Goal: Information Seeking & Learning: Get advice/opinions

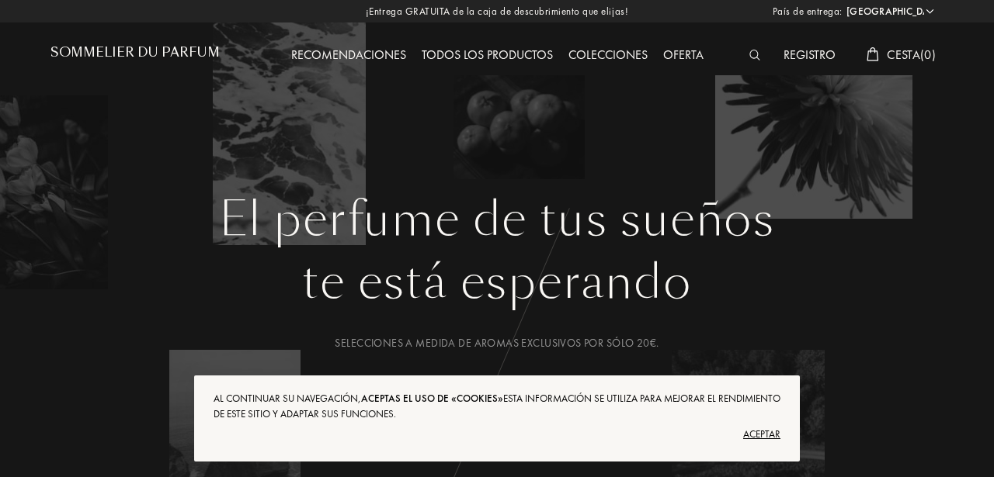
select select "ES"
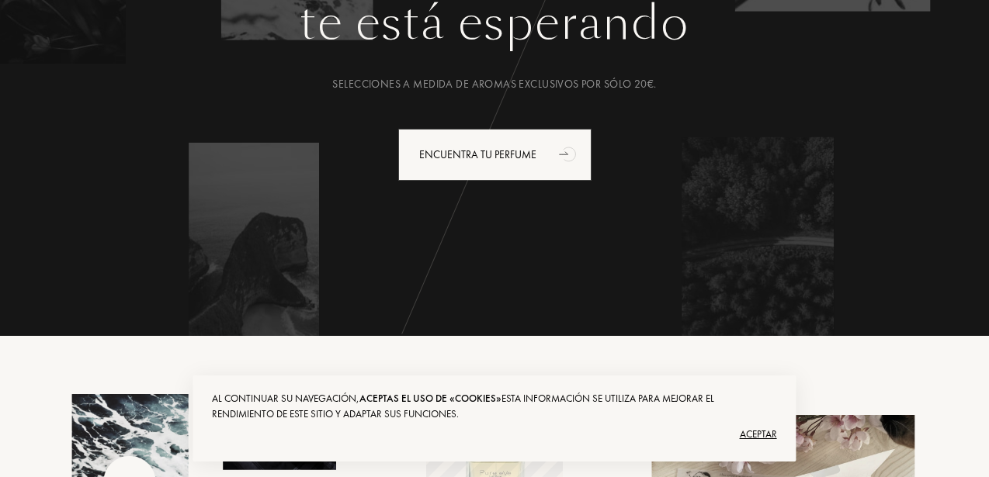
click at [758, 436] on div "Aceptar" at bounding box center [494, 434] width 564 height 25
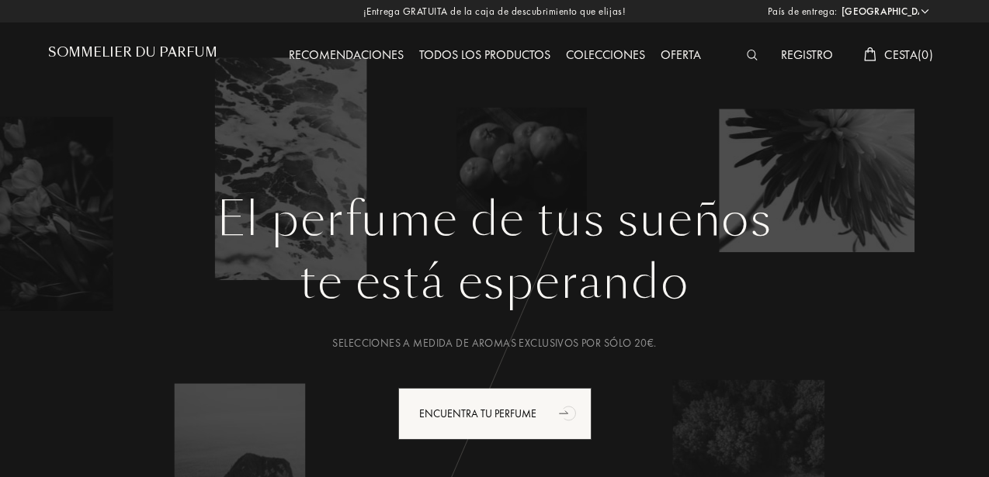
click at [507, 53] on div "Todos los productos" at bounding box center [484, 56] width 147 height 20
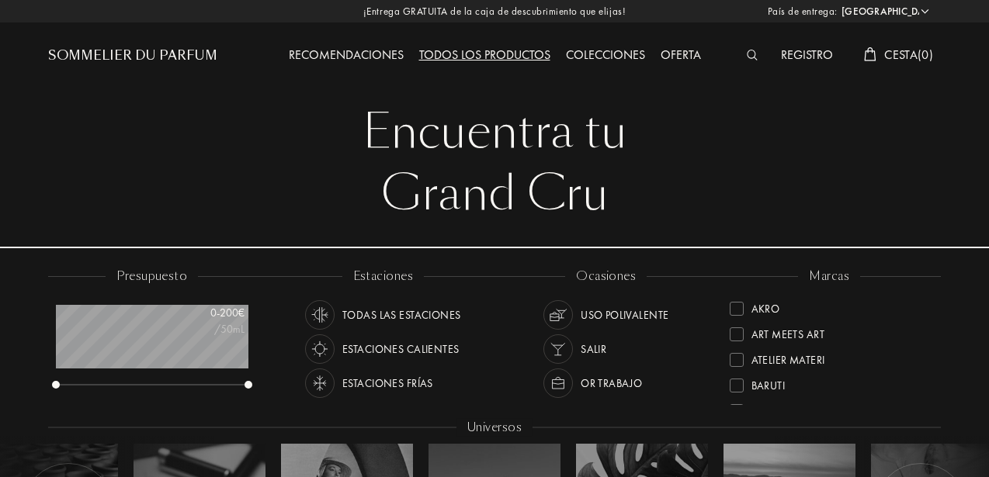
select select "ES"
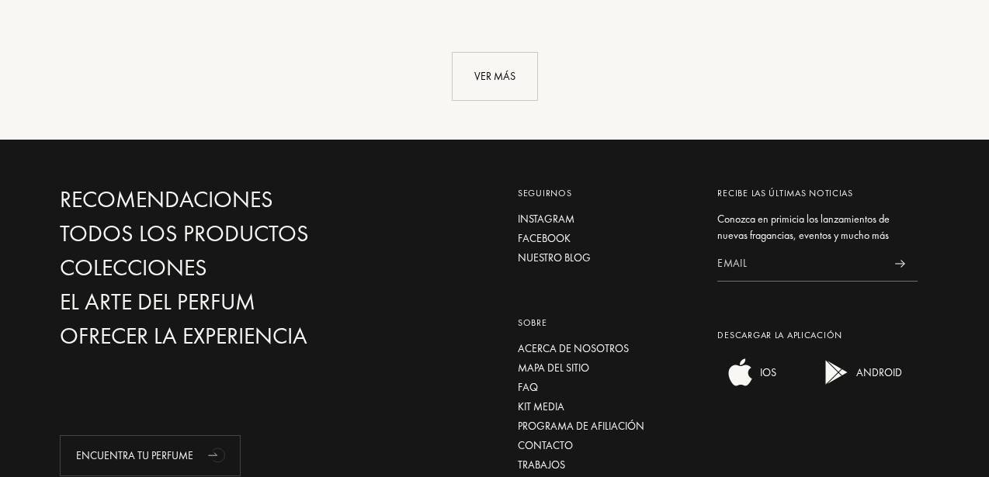
scroll to position [1629, 0]
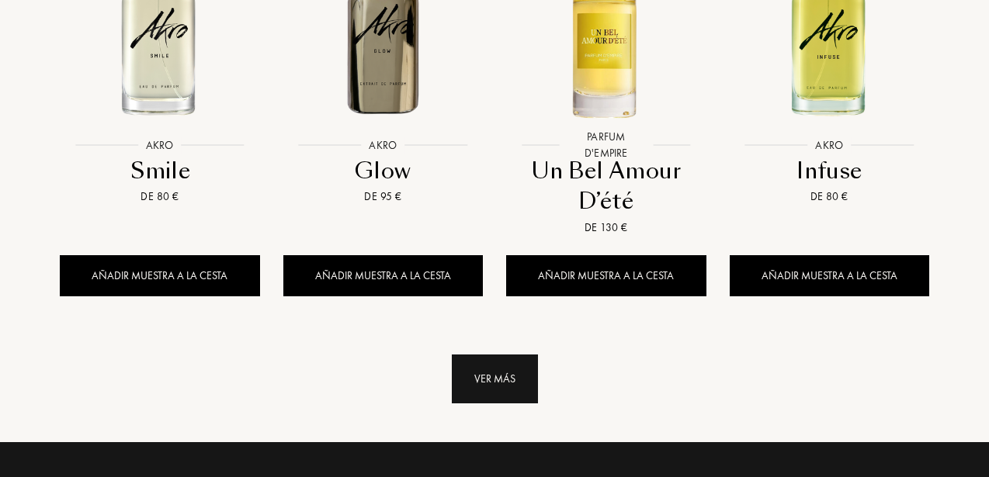
click at [504, 355] on div "Ver más" at bounding box center [495, 379] width 86 height 49
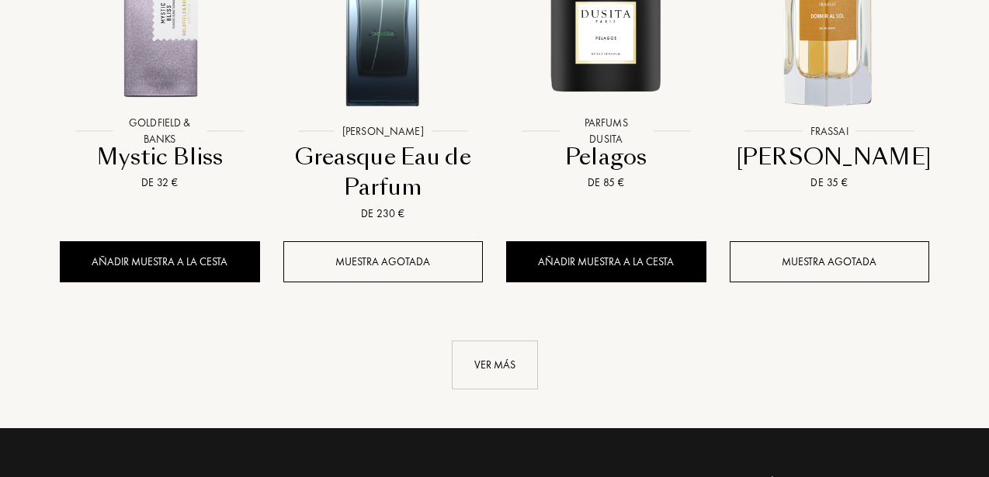
scroll to position [3026, 0]
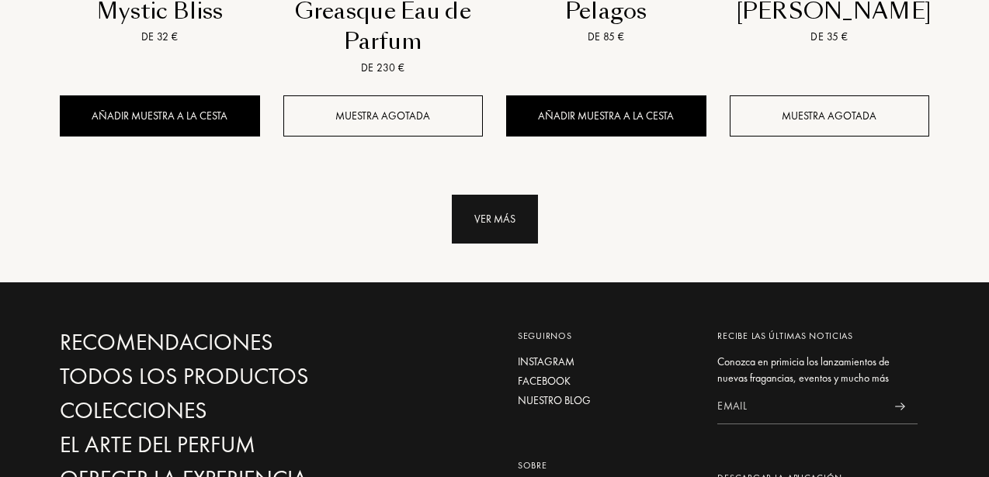
click at [520, 195] on div "Ver más" at bounding box center [495, 219] width 86 height 49
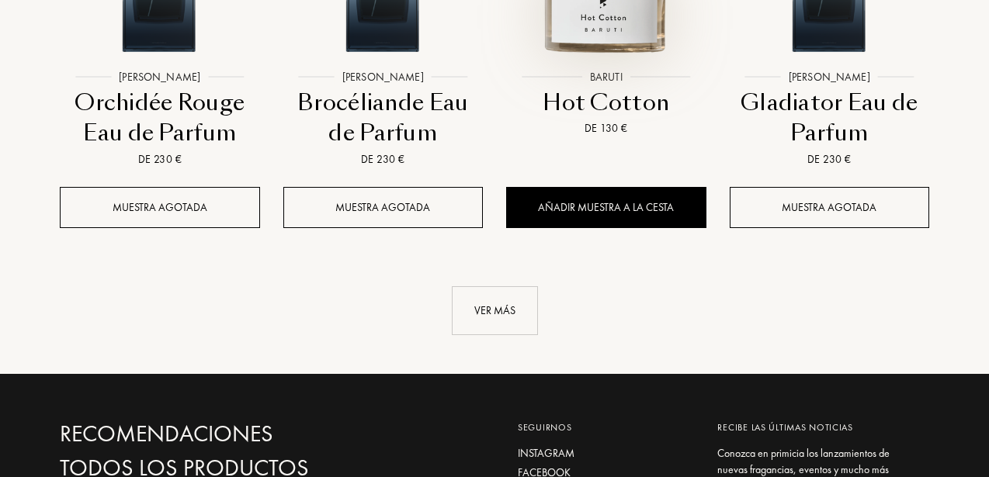
scroll to position [4167, 0]
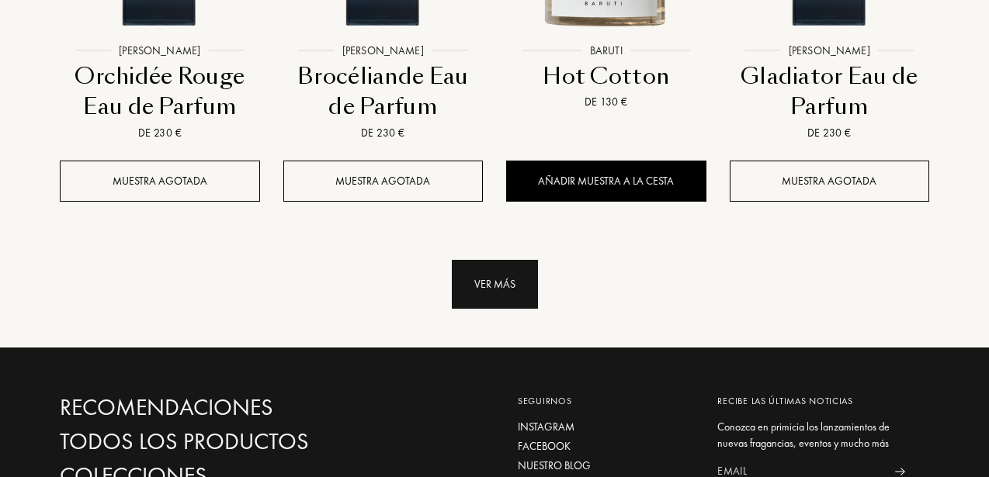
click at [503, 260] on div "Ver más" at bounding box center [495, 284] width 86 height 49
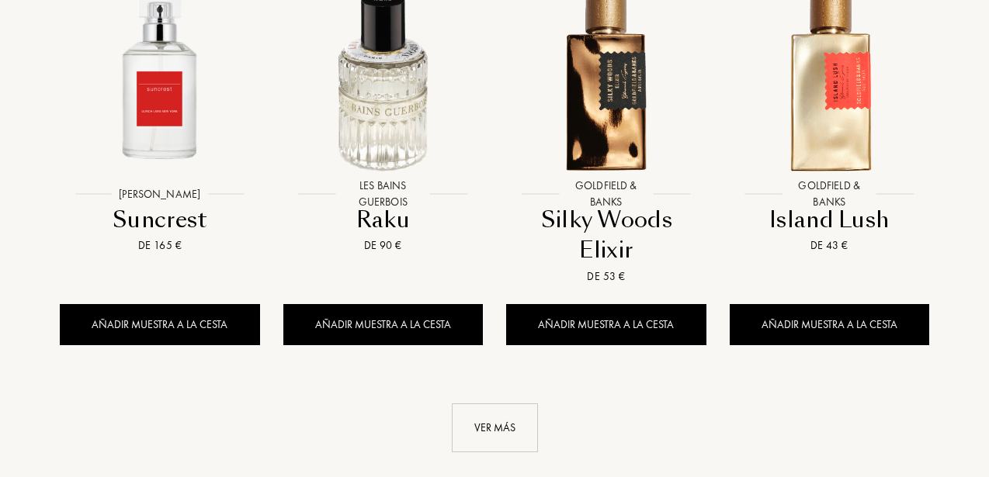
scroll to position [5347, 0]
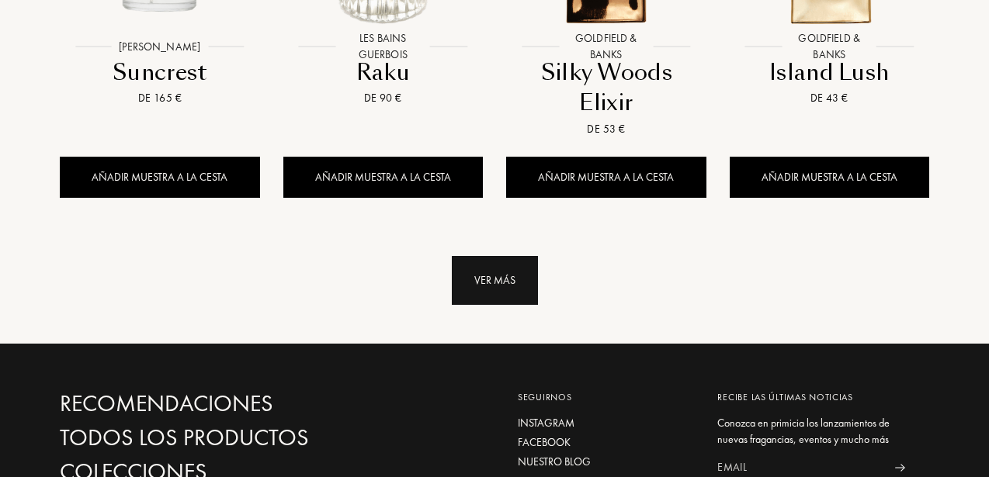
click at [508, 256] on div "Ver más" at bounding box center [495, 280] width 86 height 49
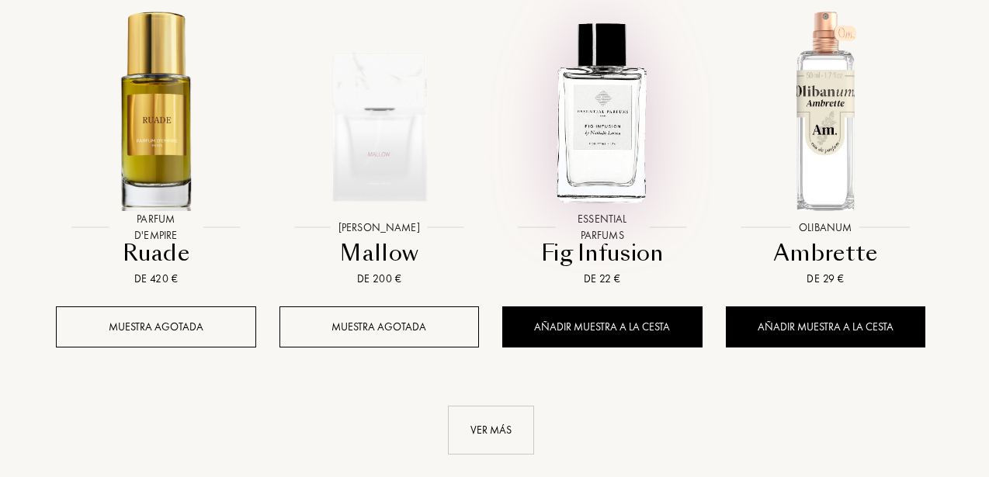
scroll to position [6432, 4]
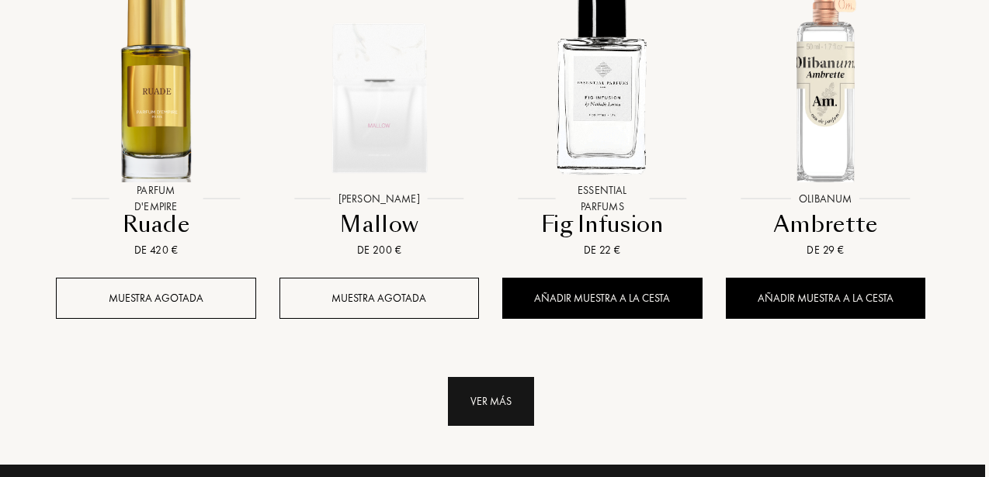
click at [533, 377] on div "Ver más" at bounding box center [491, 401] width 86 height 49
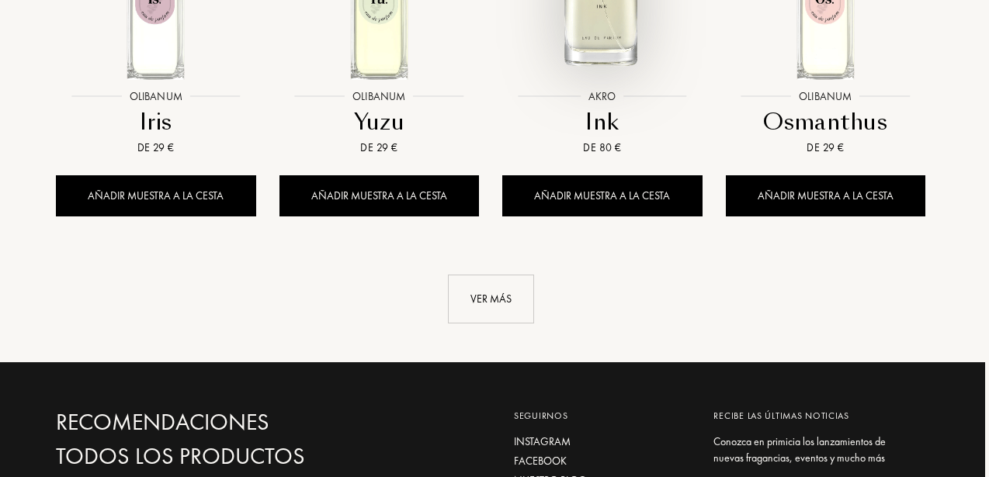
scroll to position [7802, 4]
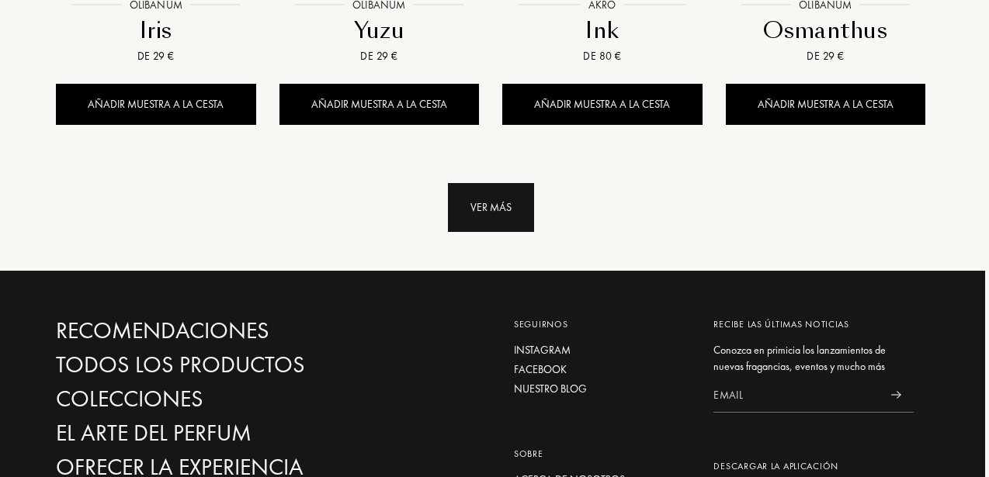
click at [482, 183] on div "Ver más" at bounding box center [491, 207] width 86 height 49
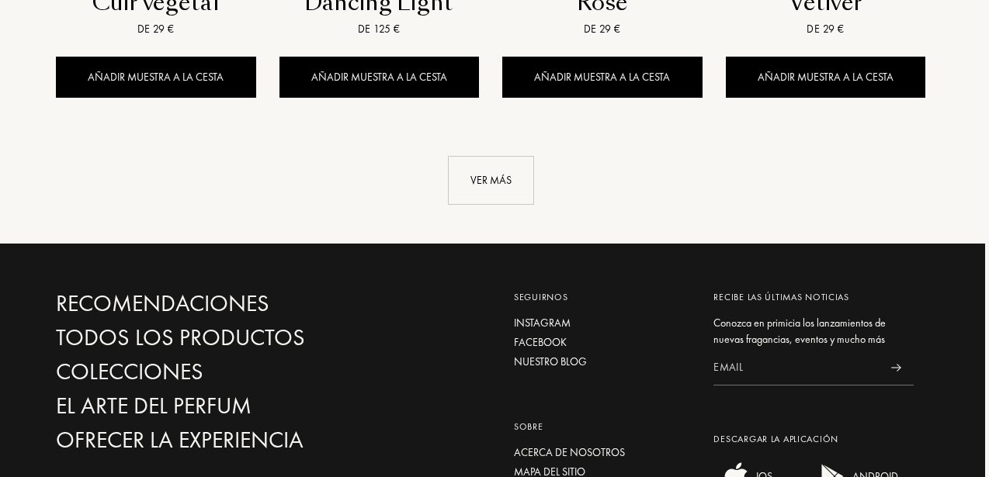
scroll to position [8976, 4]
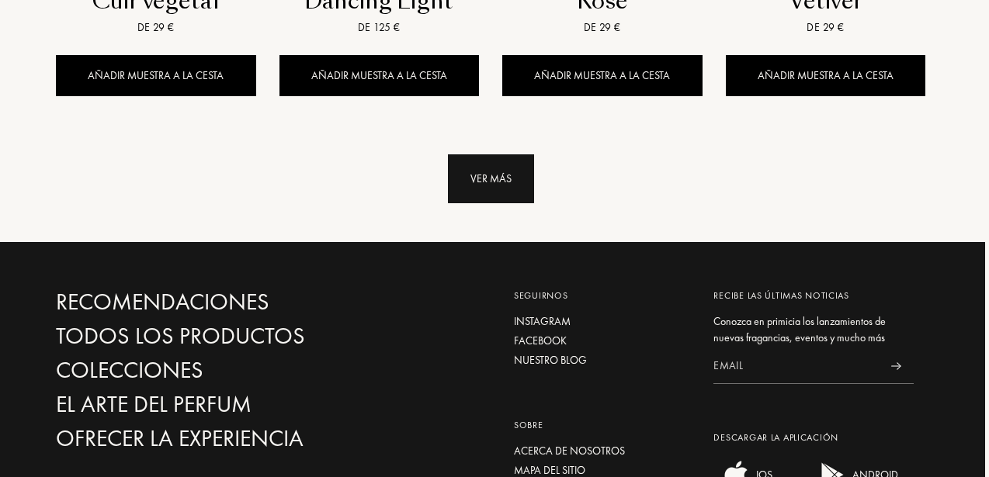
click at [469, 154] on div "Ver más" at bounding box center [491, 178] width 86 height 49
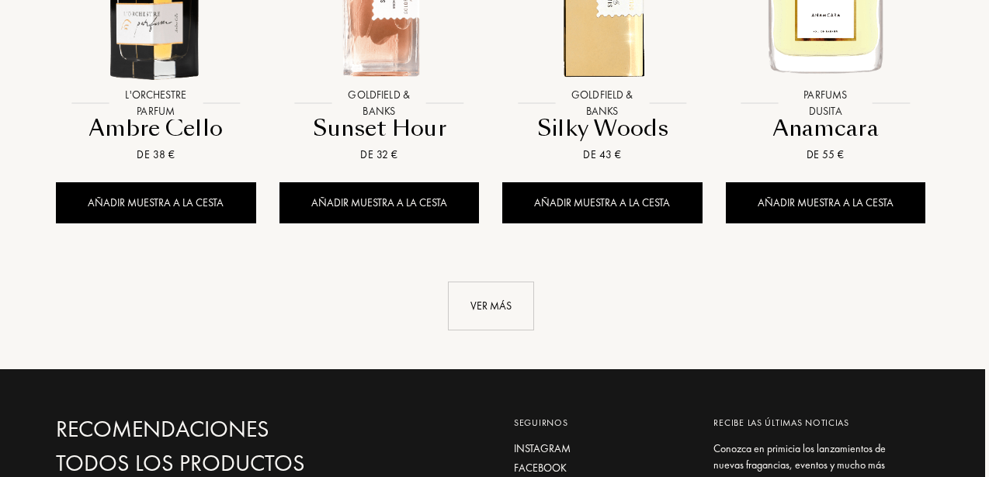
scroll to position [9995, 4]
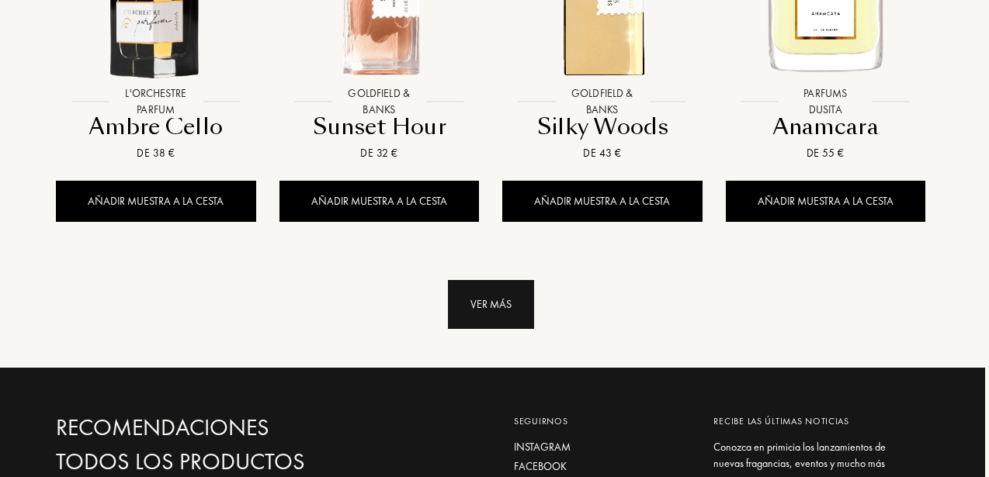
click at [479, 280] on div "Ver más" at bounding box center [491, 304] width 86 height 49
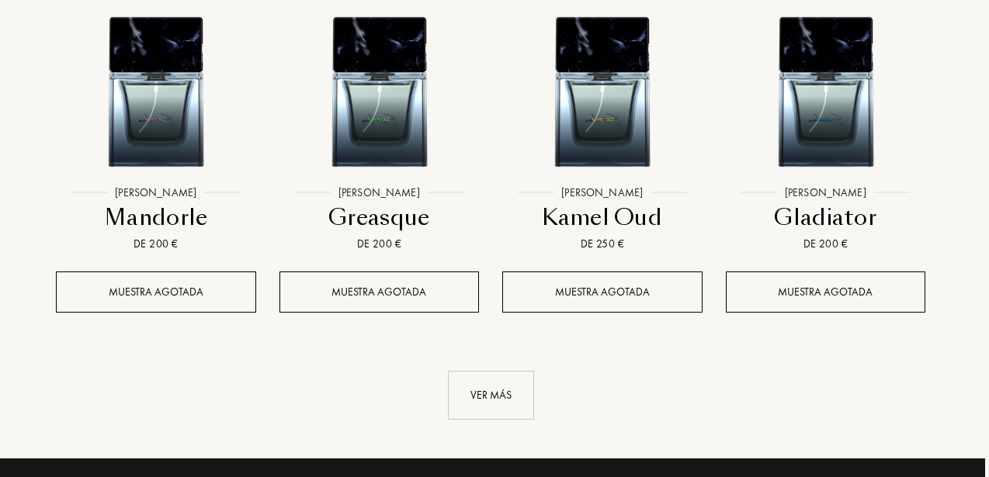
scroll to position [11192, 4]
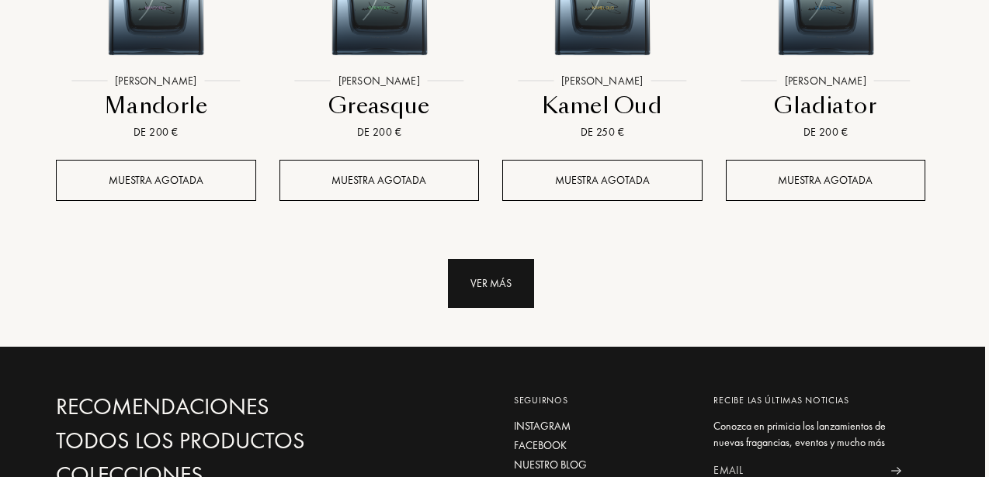
click at [512, 259] on div "Ver más" at bounding box center [491, 283] width 86 height 49
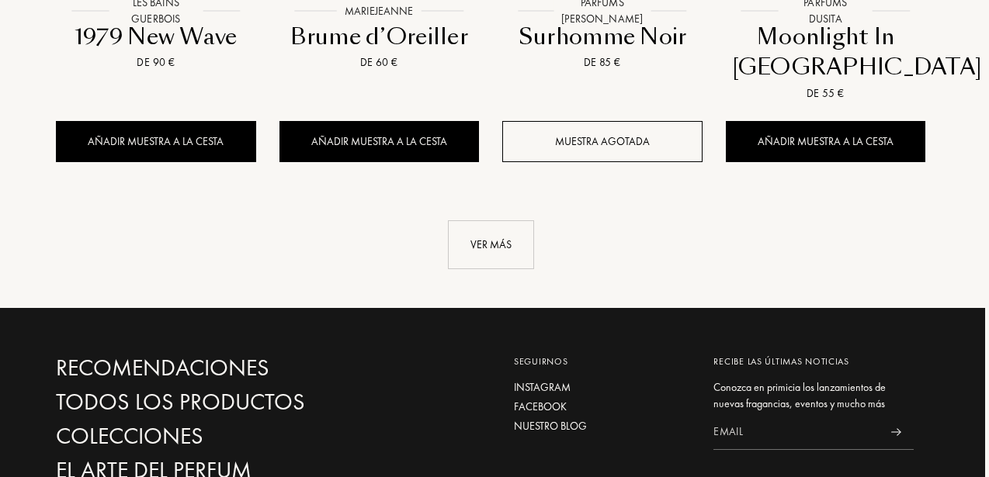
scroll to position [12411, 4]
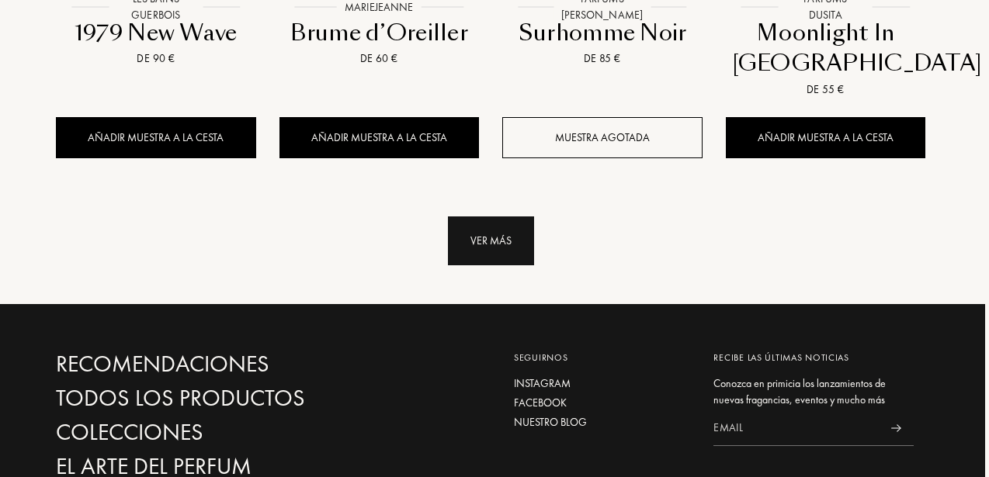
click at [484, 217] on div "Ver más" at bounding box center [491, 241] width 86 height 49
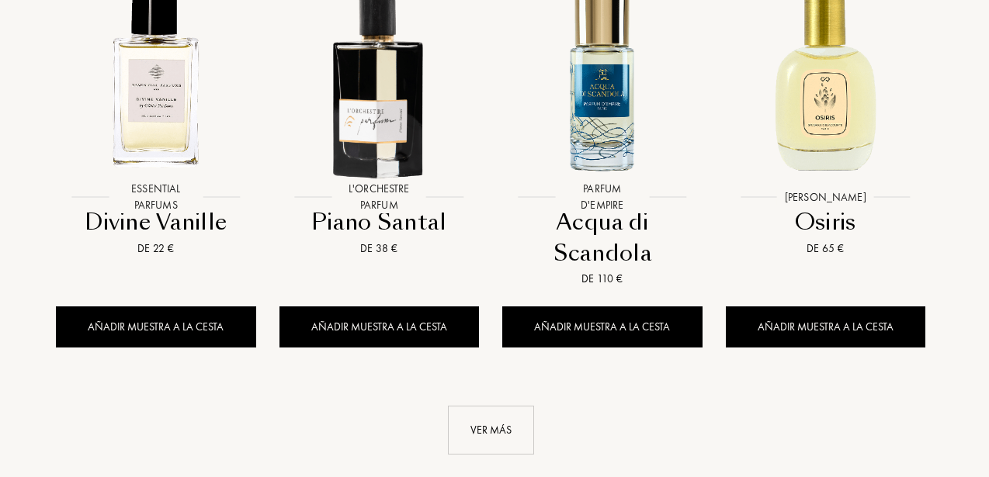
scroll to position [13429, 4]
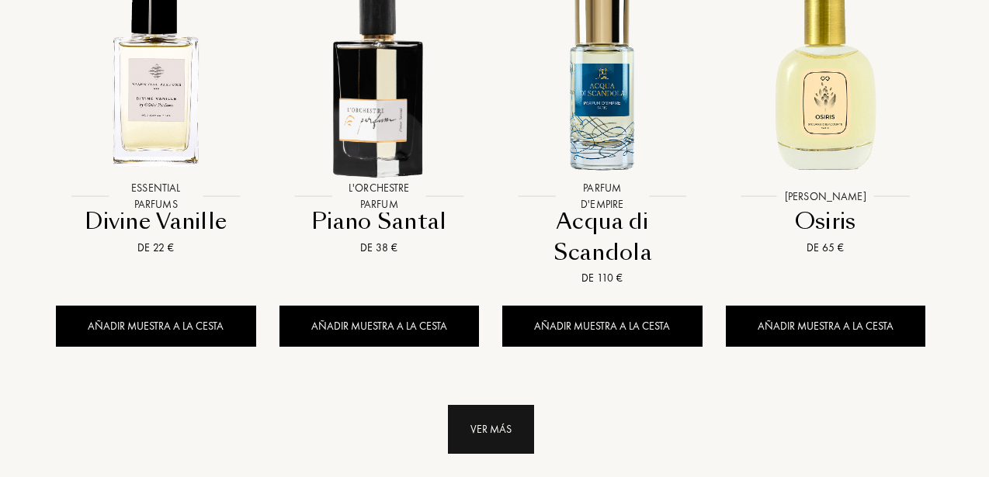
click at [519, 405] on div "Ver más" at bounding box center [491, 429] width 86 height 49
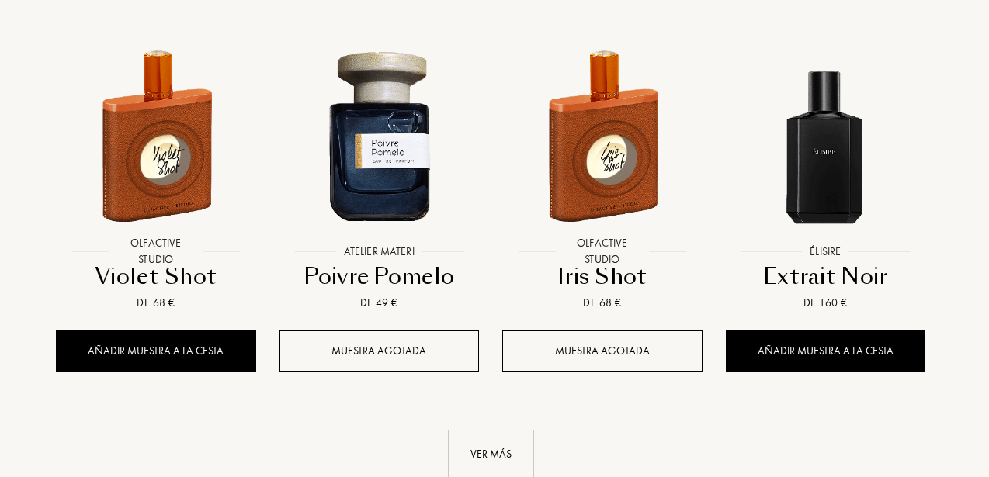
scroll to position [14532, 4]
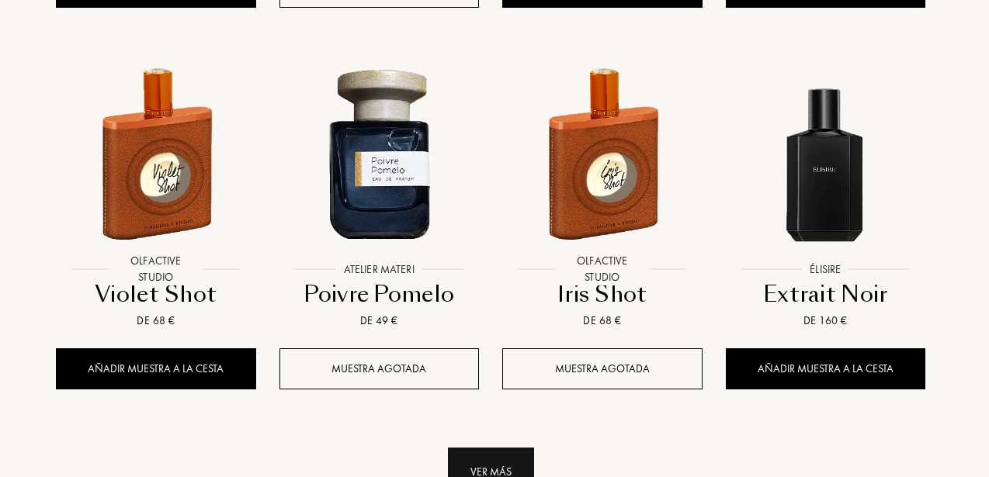
click at [526, 448] on div "Ver más" at bounding box center [491, 472] width 86 height 49
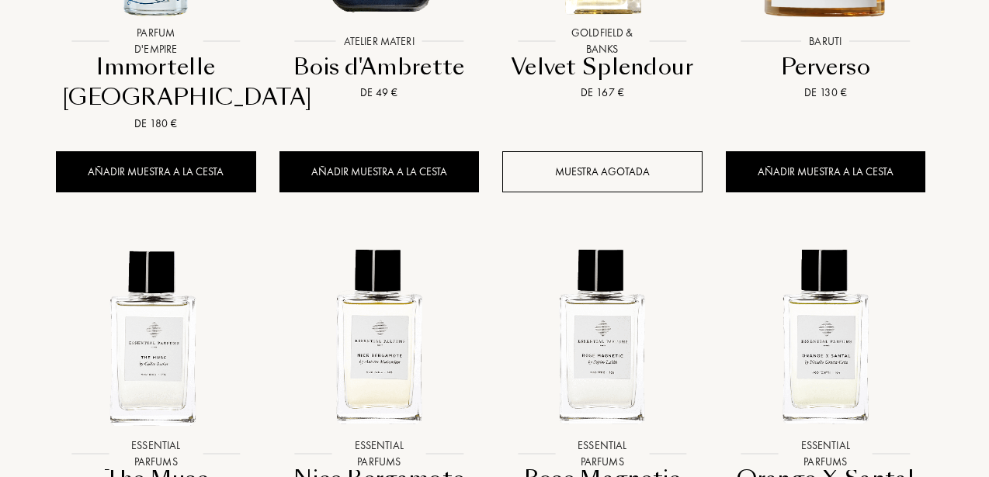
scroll to position [15647, 4]
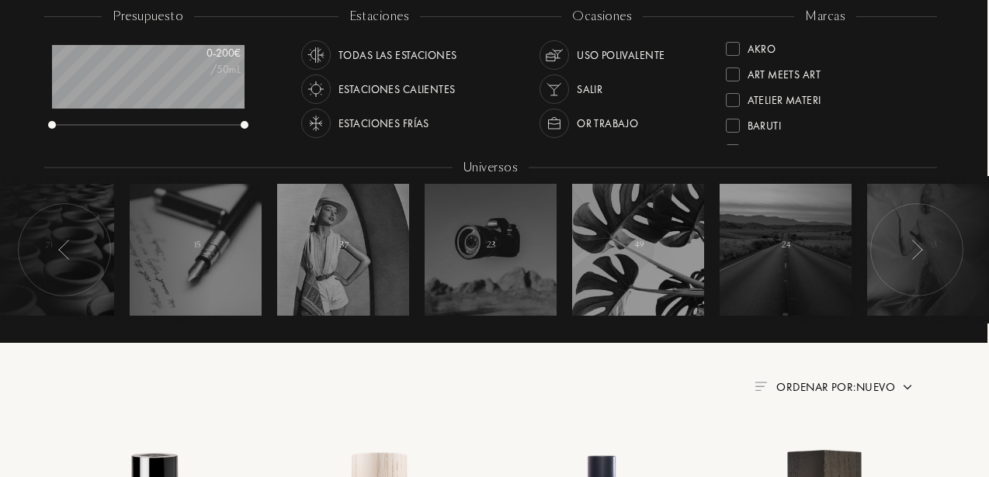
scroll to position [0, 4]
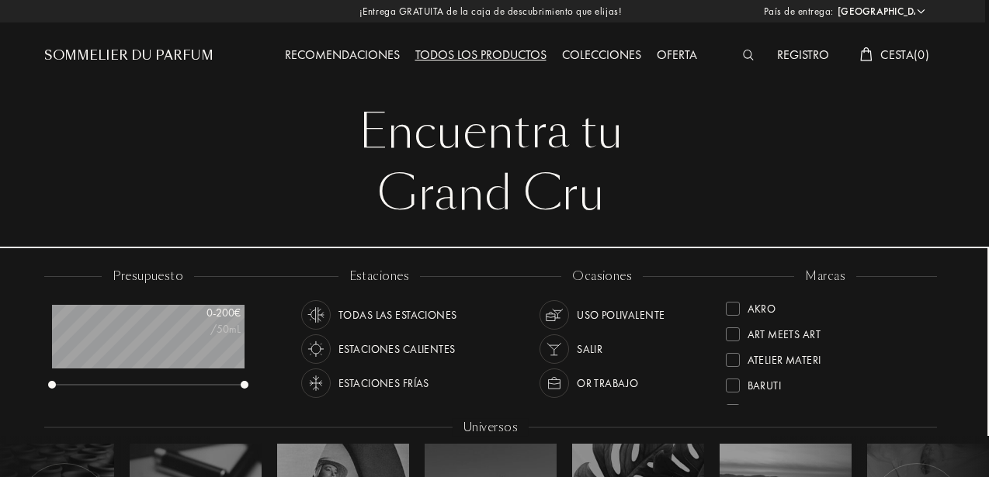
click at [205, 56] on div "Sommelier du Parfum" at bounding box center [128, 56] width 169 height 19
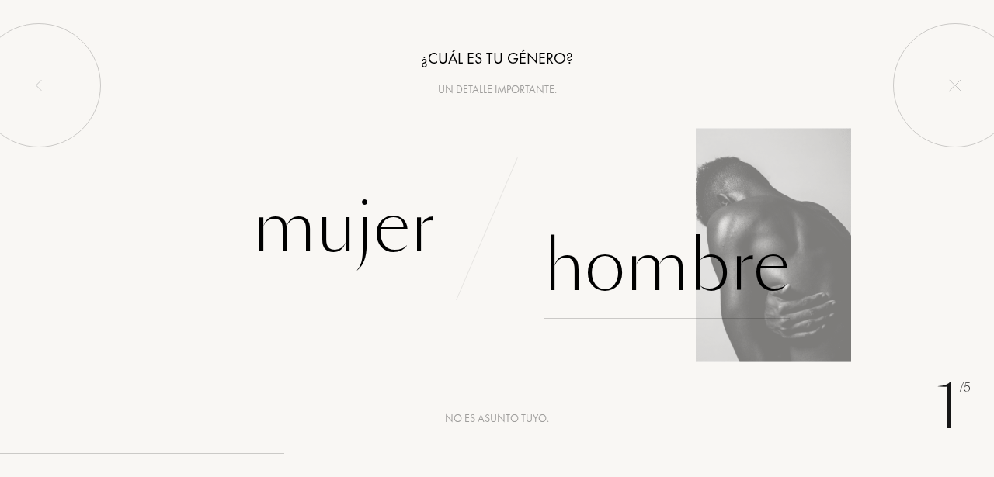
click at [752, 217] on div "Hombre" at bounding box center [666, 266] width 246 height 105
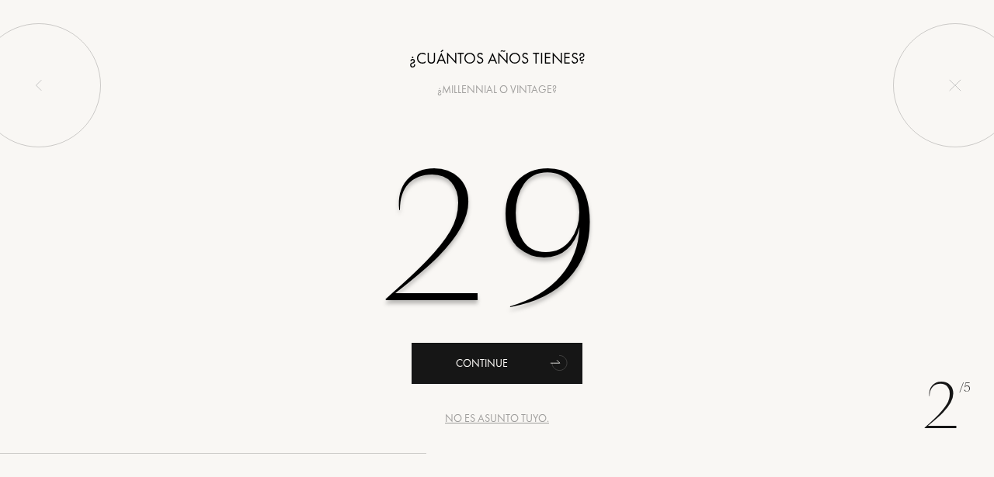
type input "29"
click at [541, 355] on div "Continue" at bounding box center [496, 363] width 171 height 41
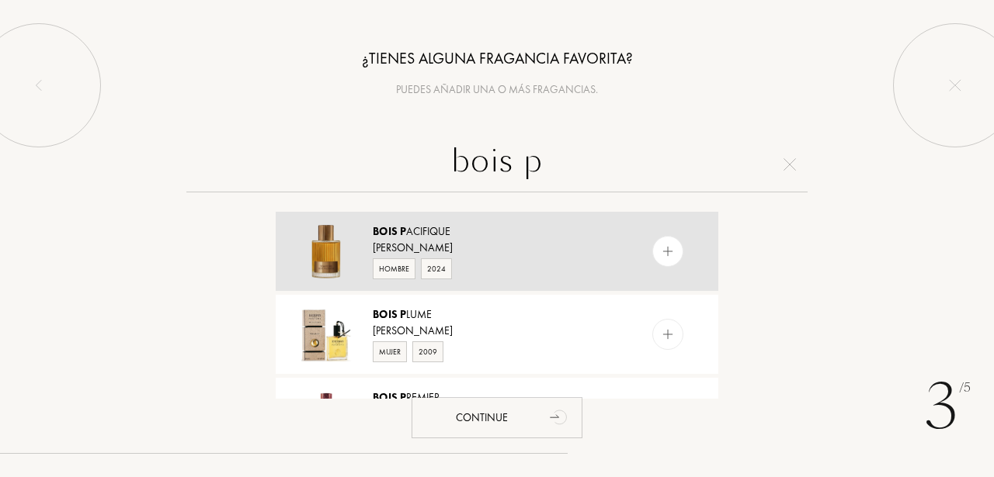
type input "bois p"
click at [675, 250] on div at bounding box center [667, 251] width 31 height 31
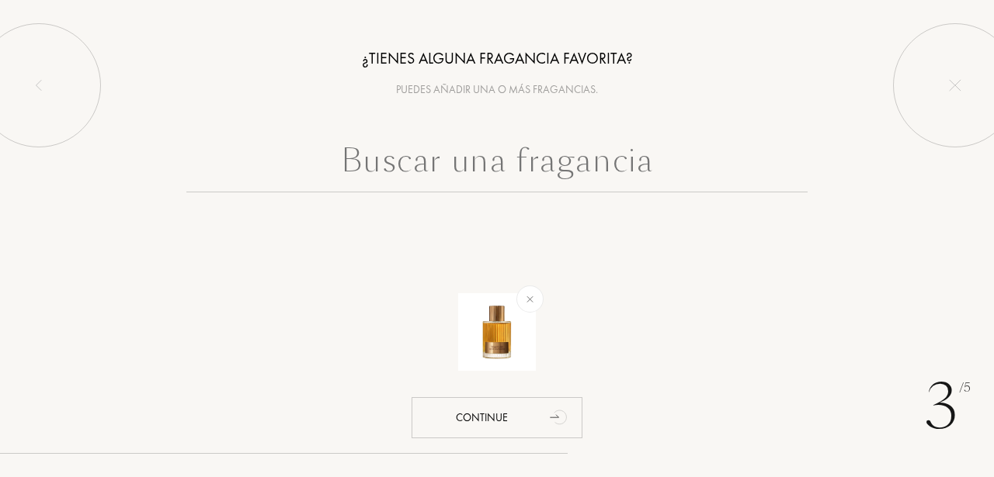
click at [604, 154] on input "text" at bounding box center [496, 165] width 621 height 56
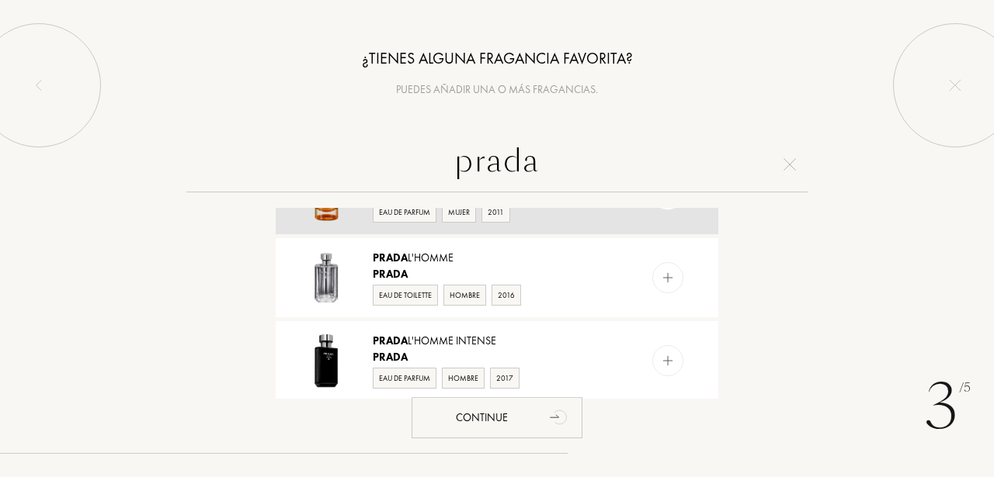
scroll to position [64, 0]
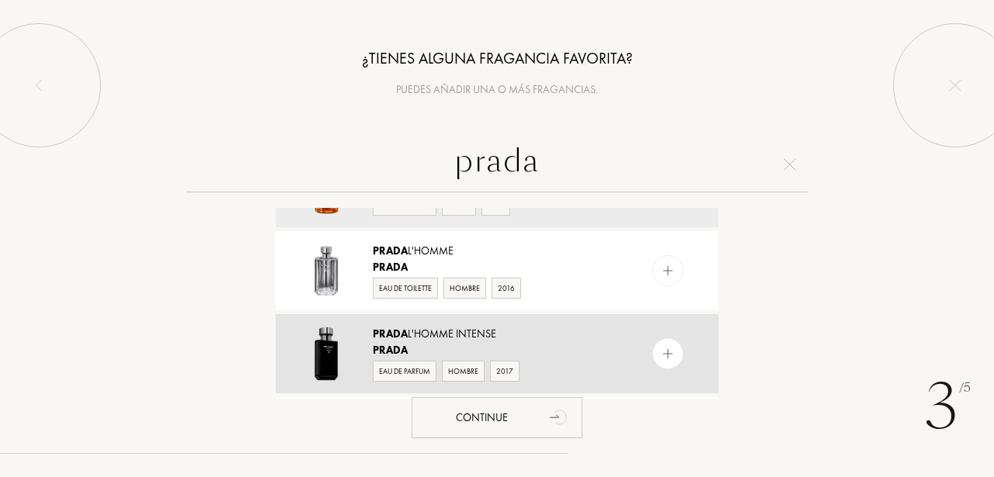
type input "prada"
click at [672, 350] on img at bounding box center [668, 354] width 15 height 15
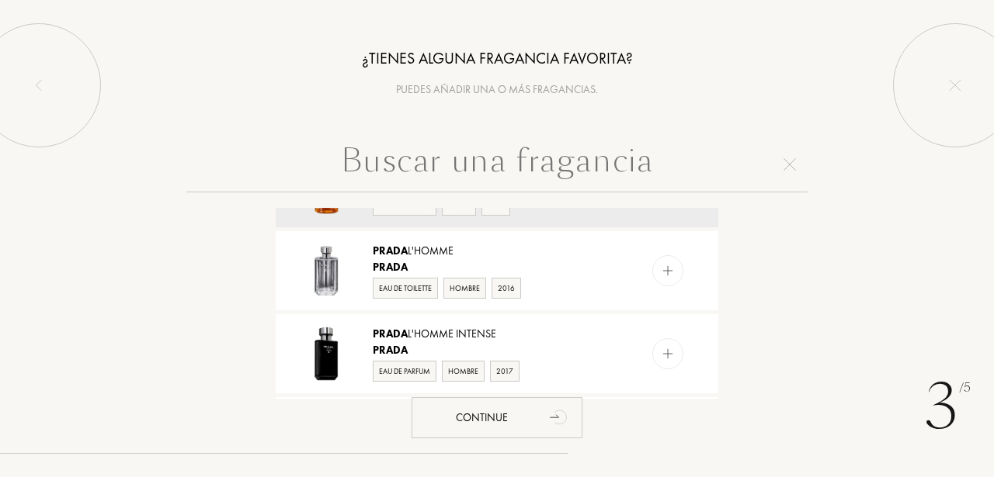
scroll to position [0, 0]
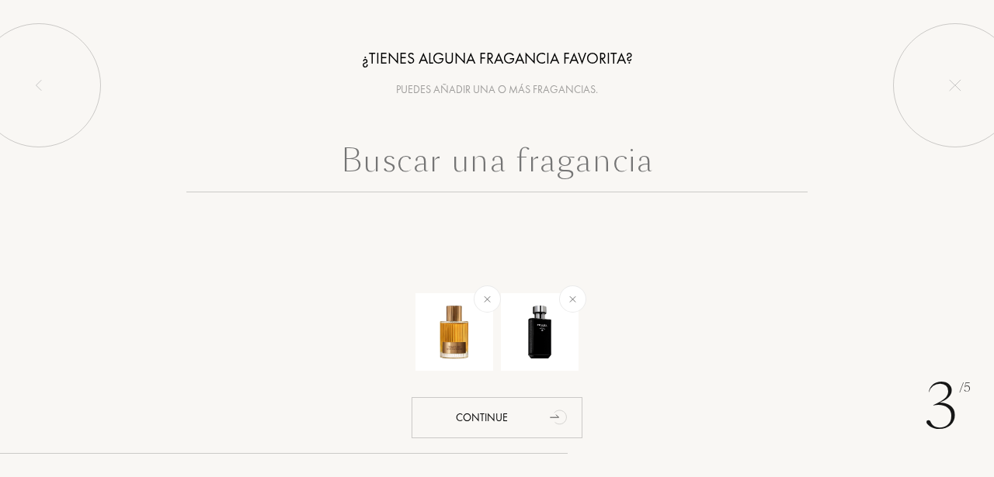
click at [579, 165] on input "text" at bounding box center [496, 165] width 621 height 56
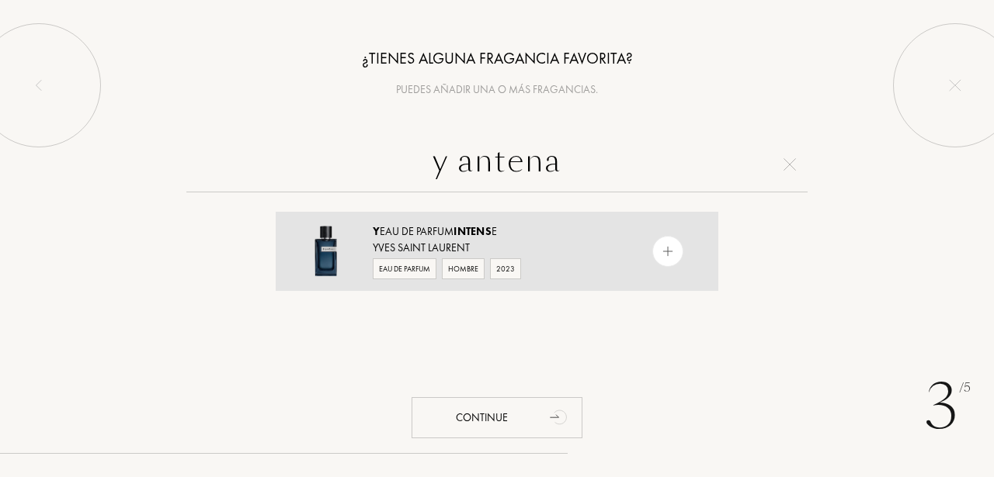
drag, startPoint x: 484, startPoint y: 281, endPoint x: 661, endPoint y: 246, distance: 179.6
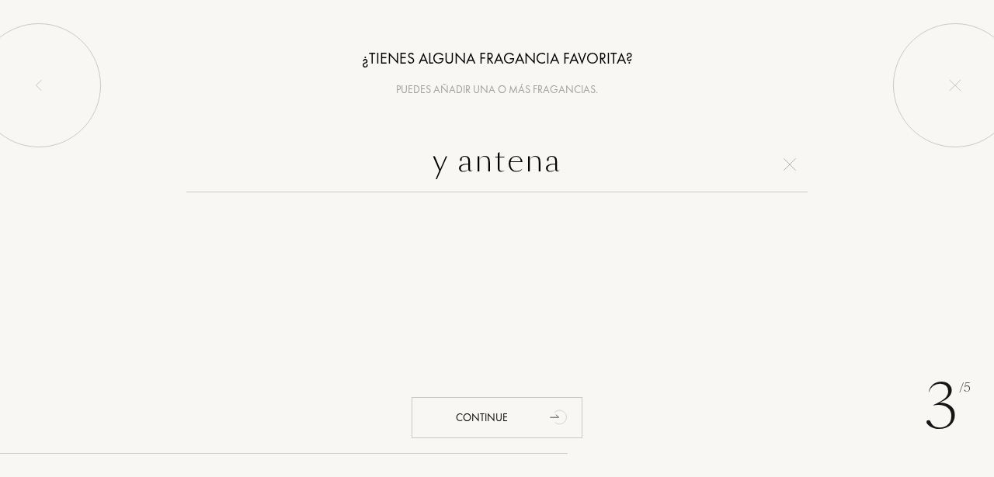
click at [658, 168] on input "y antena" at bounding box center [496, 165] width 621 height 56
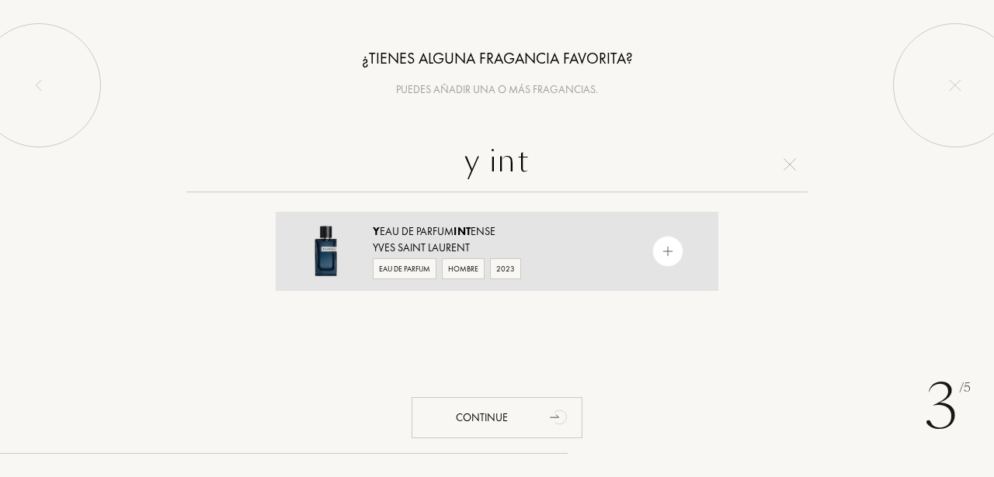
type input "y int"
click at [670, 245] on img at bounding box center [668, 252] width 15 height 15
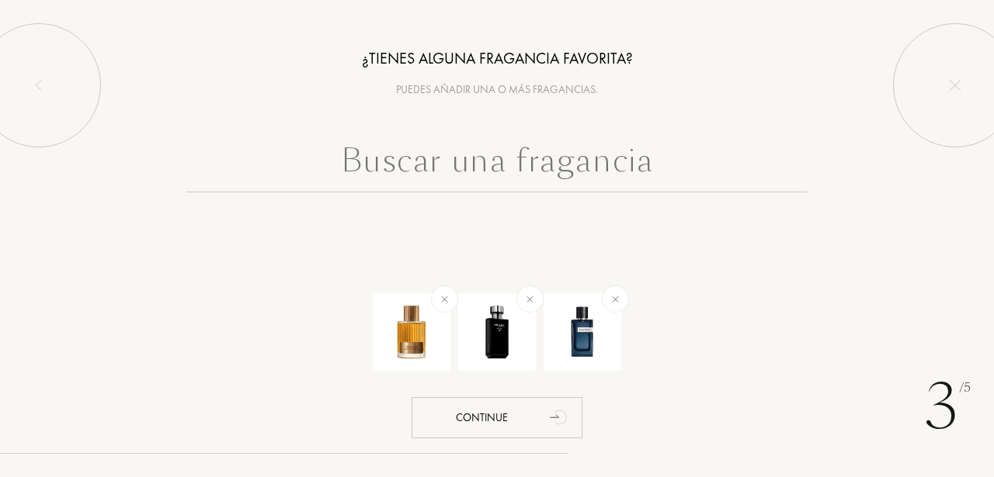
click at [562, 147] on input "text" at bounding box center [496, 165] width 621 height 56
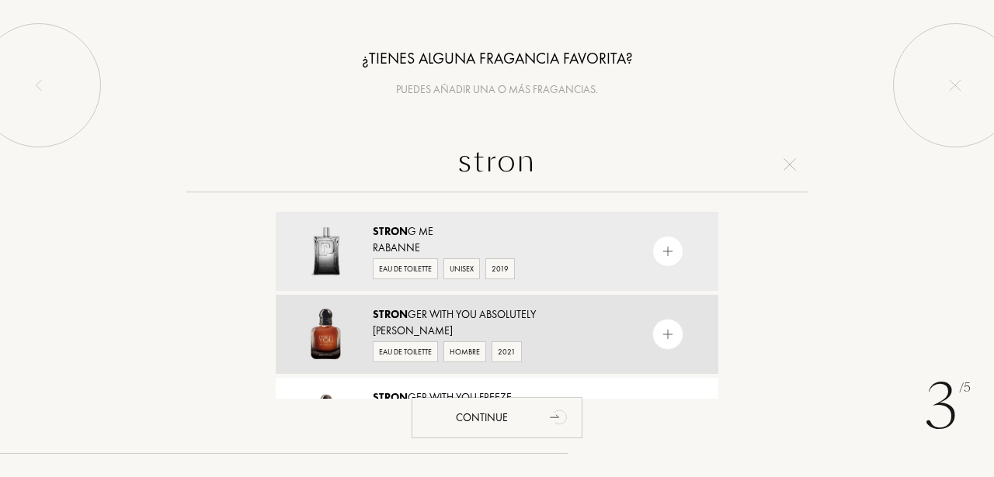
type input "stron"
click at [671, 335] on img at bounding box center [668, 335] width 15 height 15
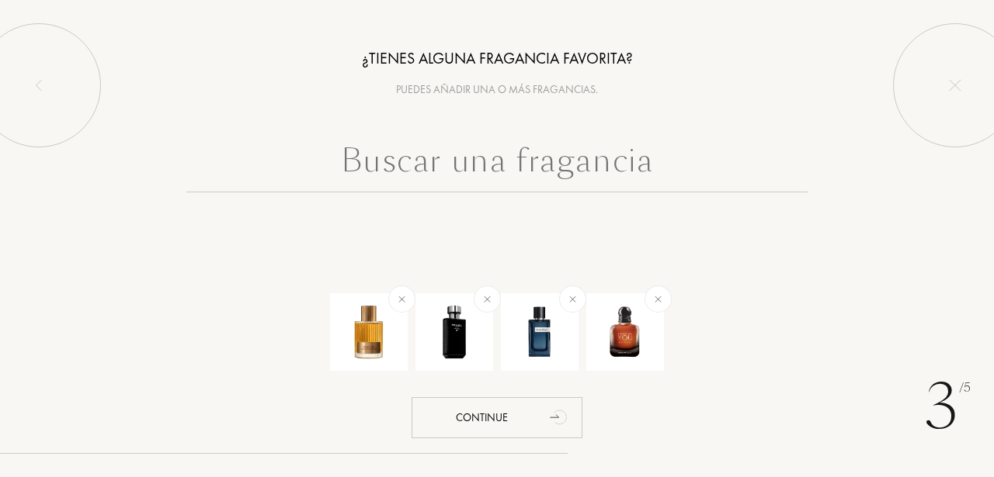
click at [574, 154] on input "text" at bounding box center [496, 165] width 621 height 56
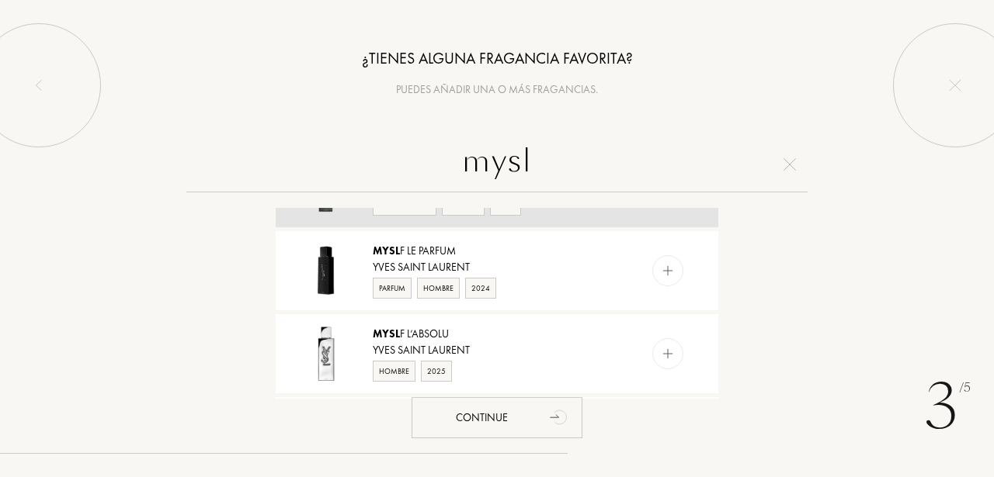
scroll to position [87, 0]
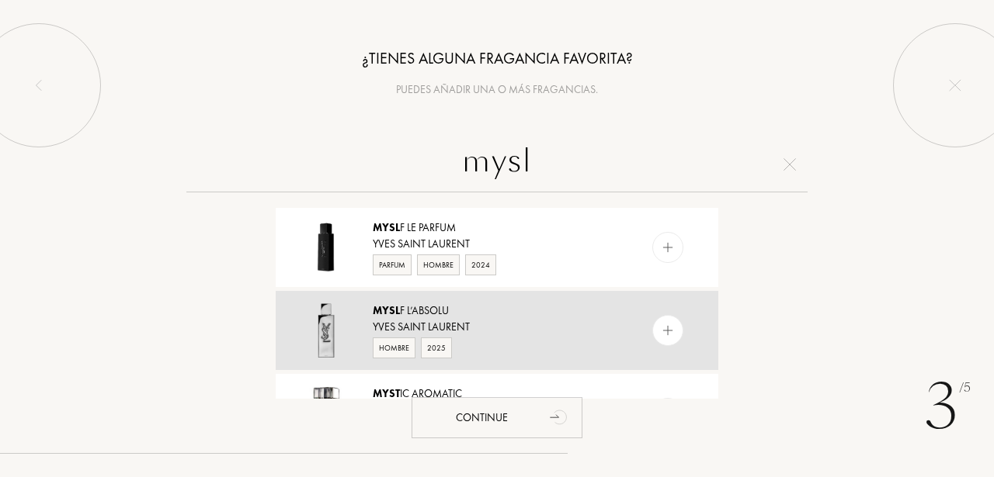
type input "mysl"
click at [671, 324] on img at bounding box center [668, 331] width 15 height 15
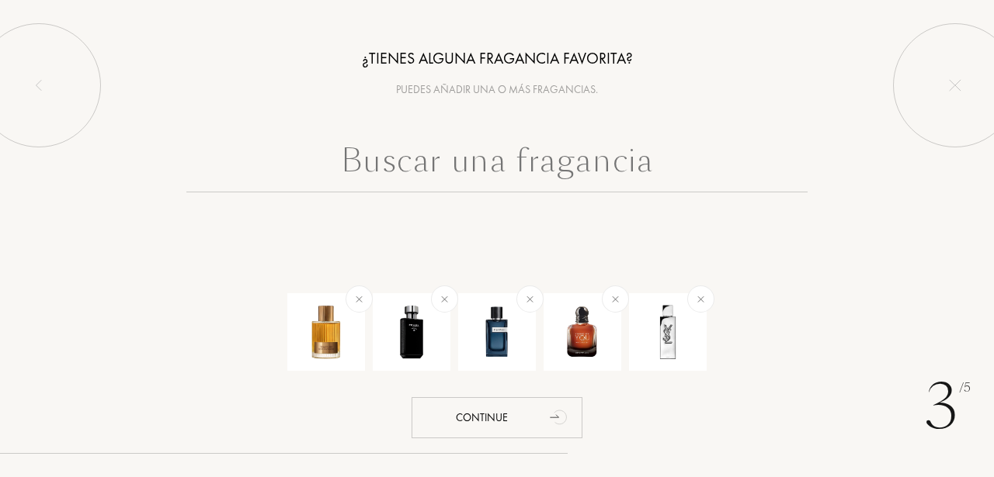
scroll to position [0, 0]
click at [631, 151] on input "text" at bounding box center [496, 165] width 621 height 56
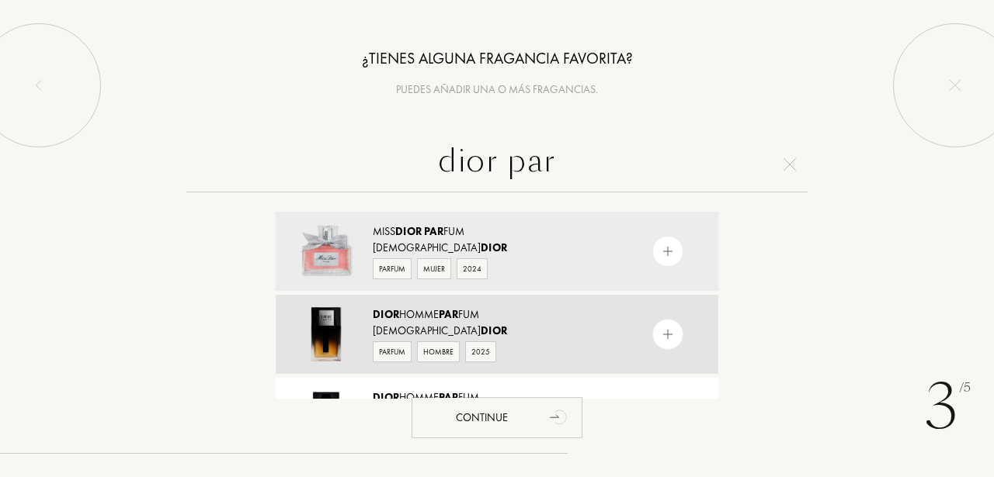
type input "dior par"
click at [669, 336] on img at bounding box center [668, 335] width 15 height 15
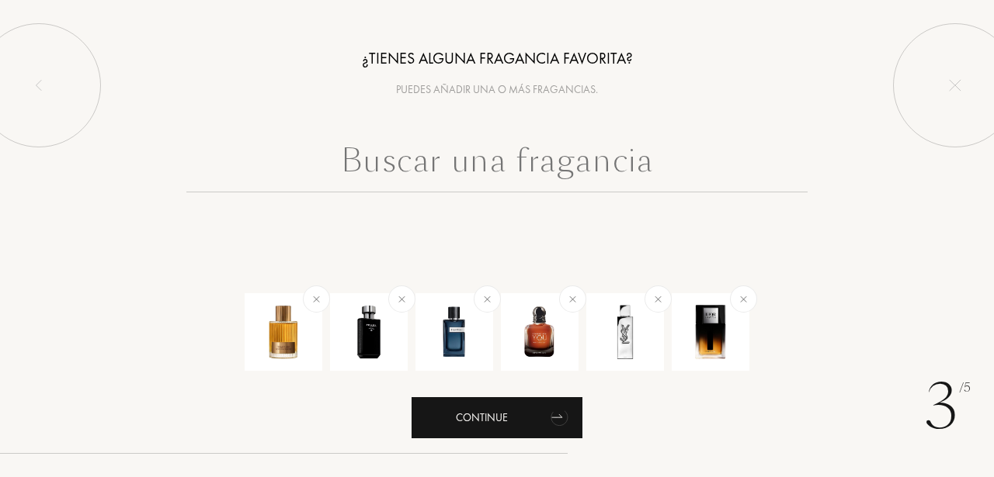
click at [515, 425] on div "Continue" at bounding box center [496, 417] width 171 height 41
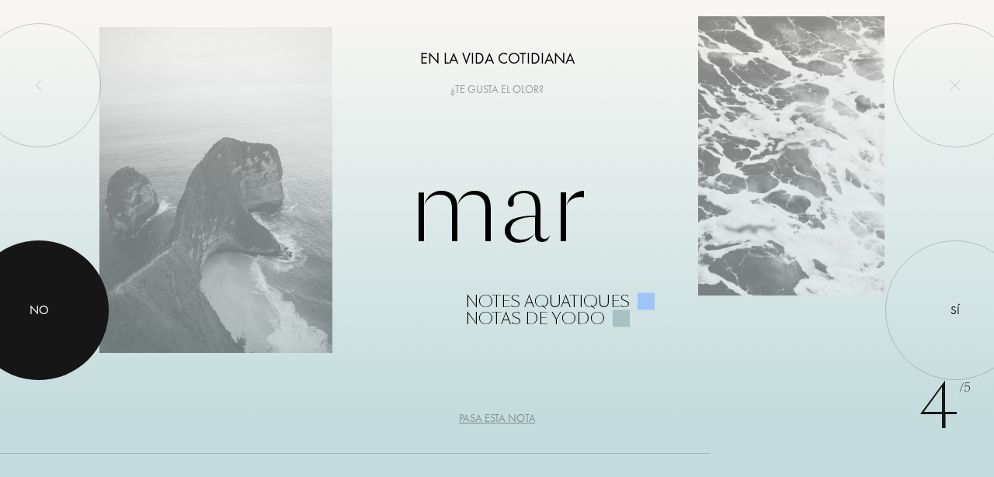
click at [52, 310] on div at bounding box center [39, 311] width 140 height 140
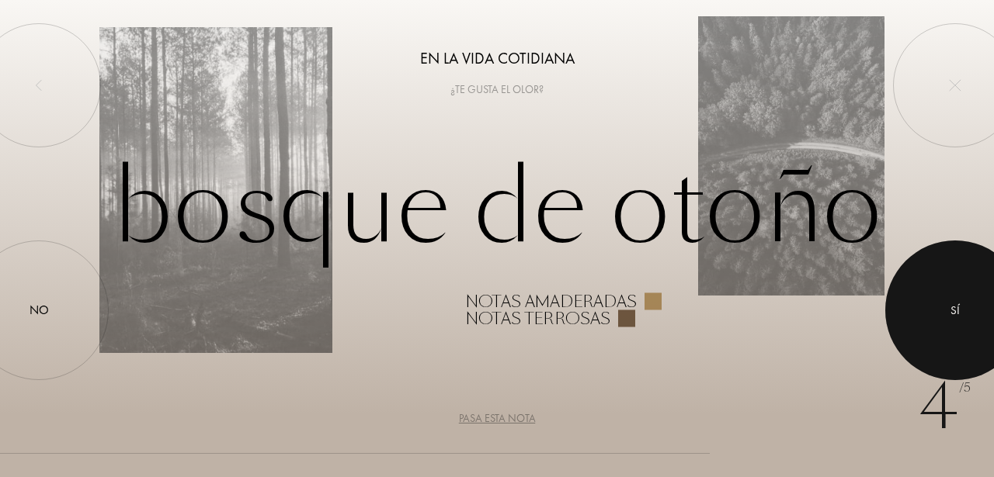
click at [945, 309] on div at bounding box center [955, 311] width 140 height 140
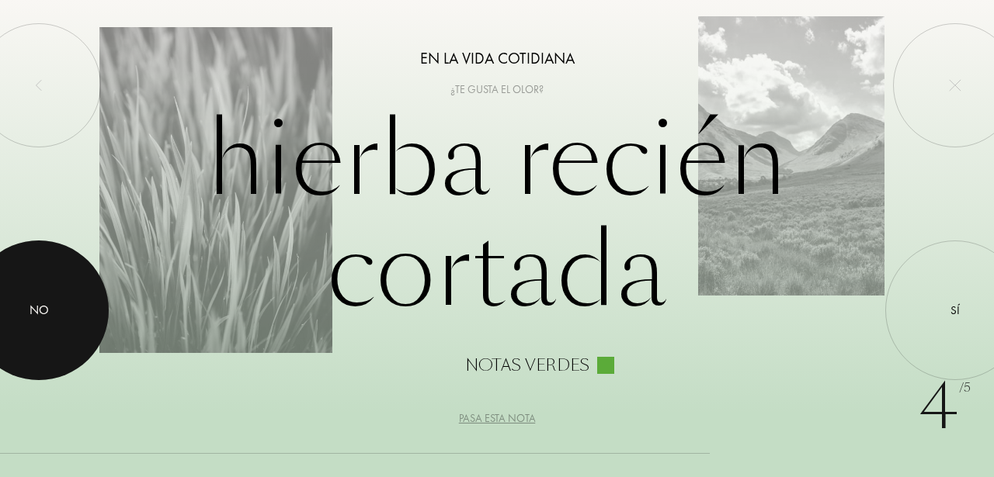
click at [41, 304] on div "No" at bounding box center [38, 310] width 19 height 19
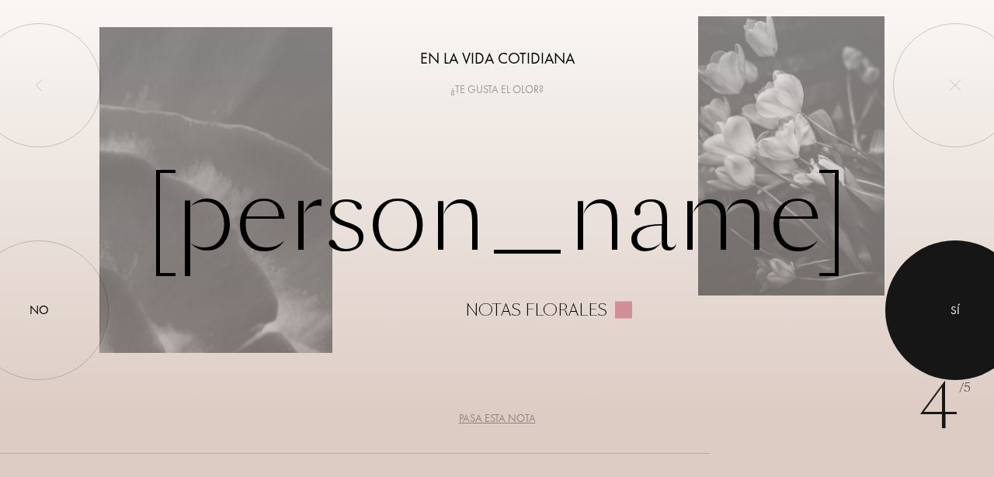
click at [904, 326] on div "Sí" at bounding box center [955, 311] width 140 height 140
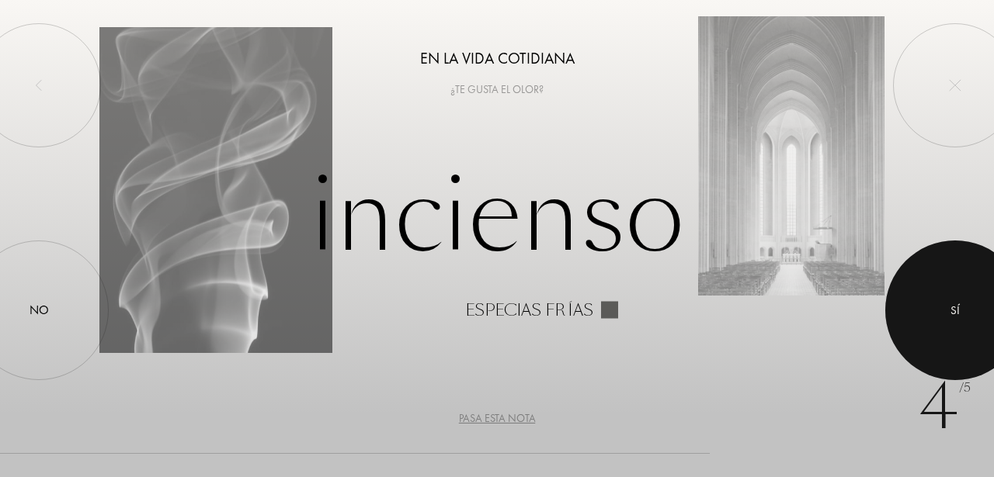
click at [972, 330] on div at bounding box center [955, 311] width 140 height 140
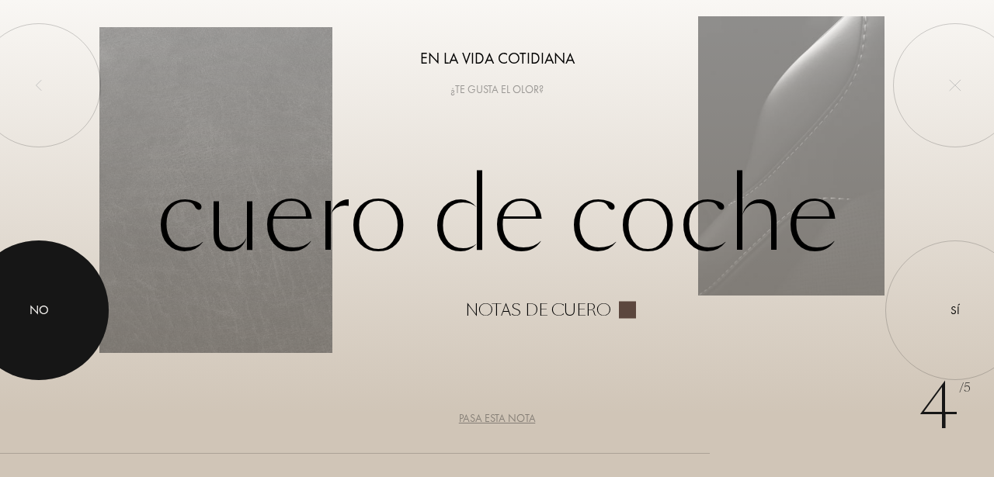
click at [95, 290] on div at bounding box center [39, 311] width 140 height 140
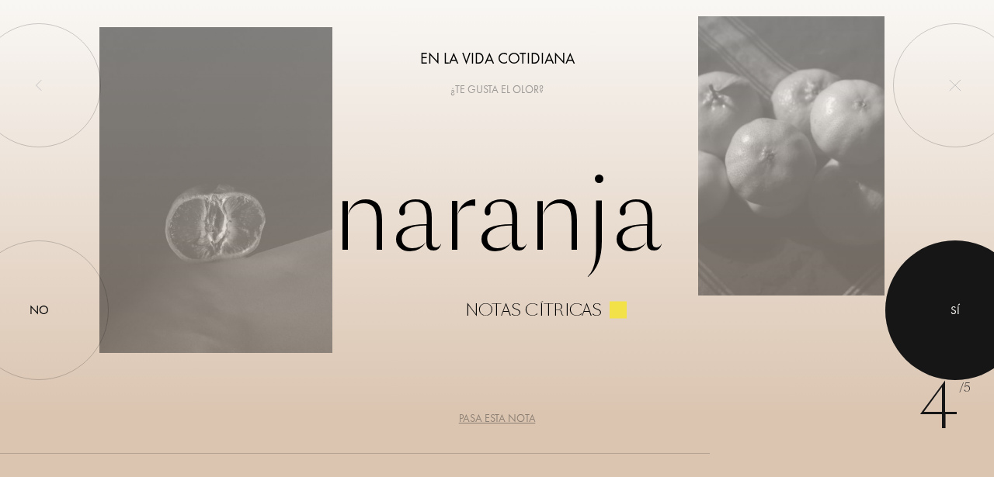
click at [960, 326] on div at bounding box center [955, 311] width 140 height 140
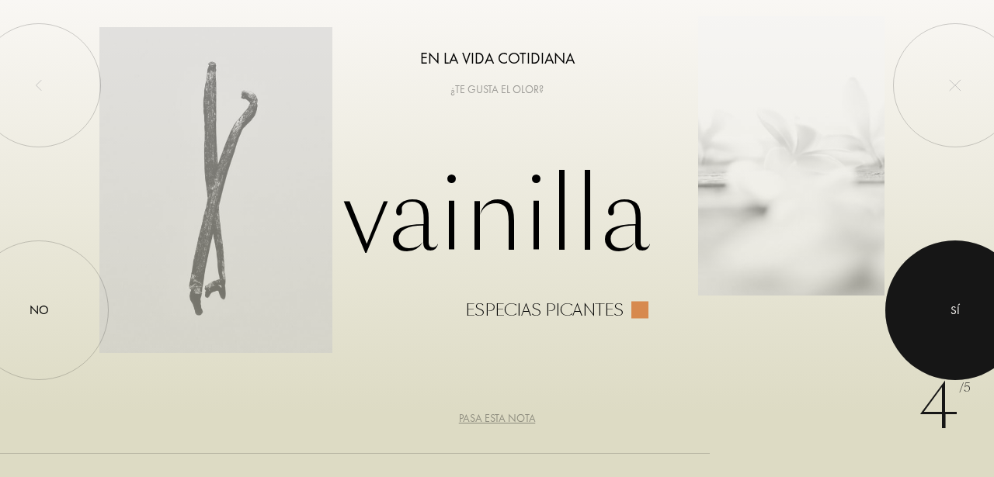
click at [990, 280] on div at bounding box center [955, 311] width 140 height 140
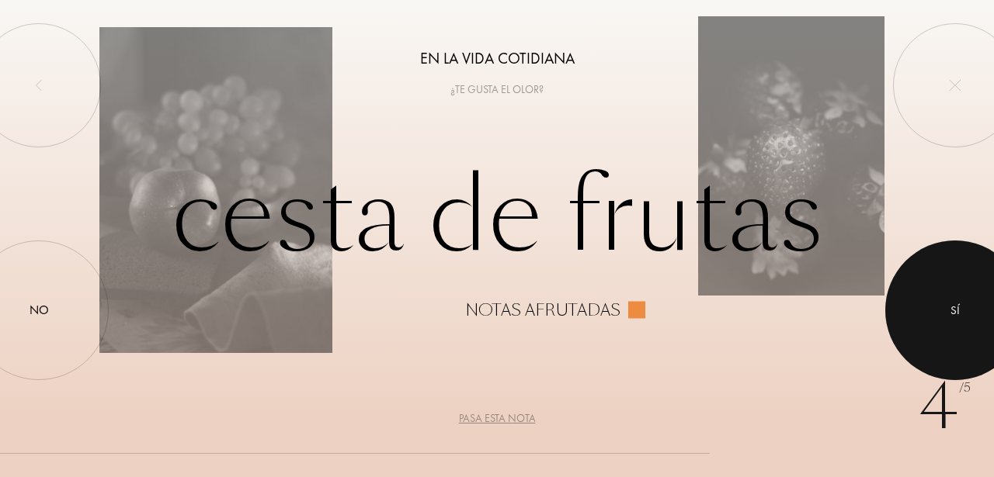
click at [962, 315] on div at bounding box center [955, 311] width 140 height 140
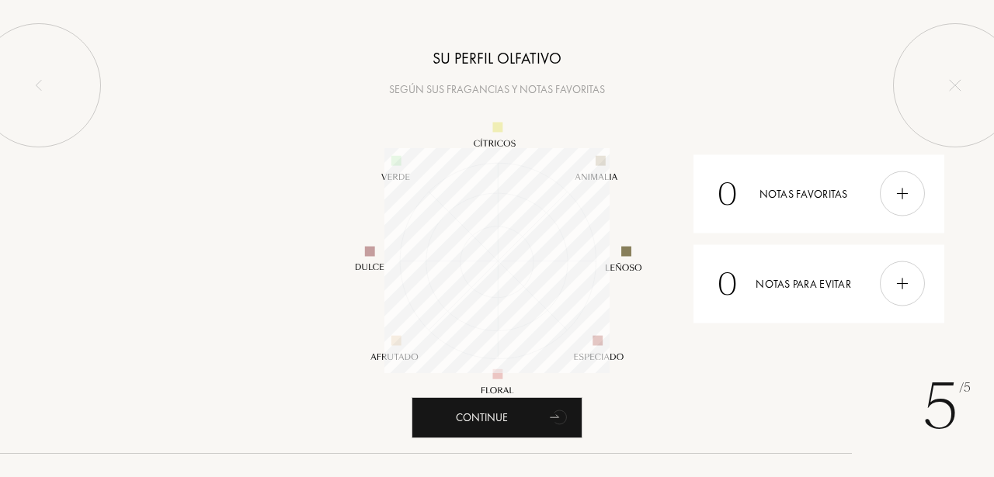
scroll to position [225, 225]
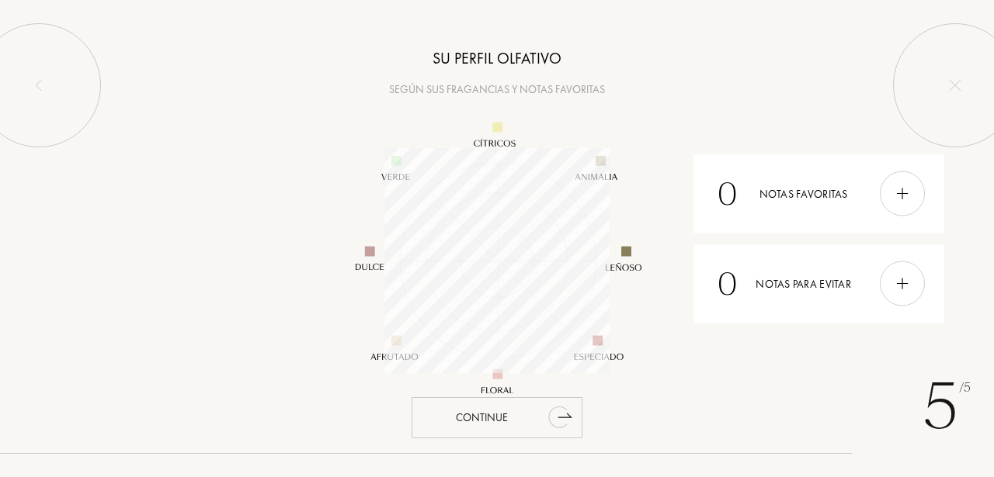
click at [562, 426] on icon "animation" at bounding box center [557, 418] width 19 height 22
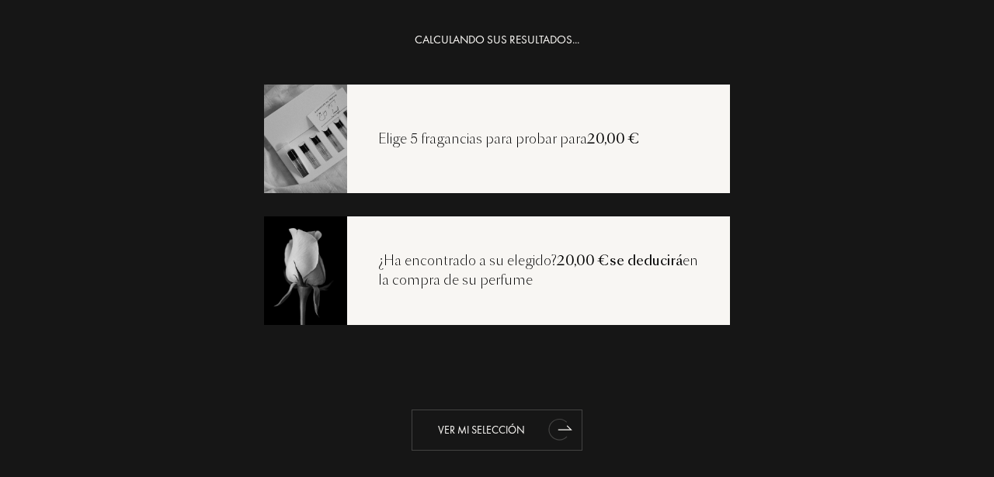
click at [525, 432] on div "Ver mi selección" at bounding box center [496, 430] width 171 height 41
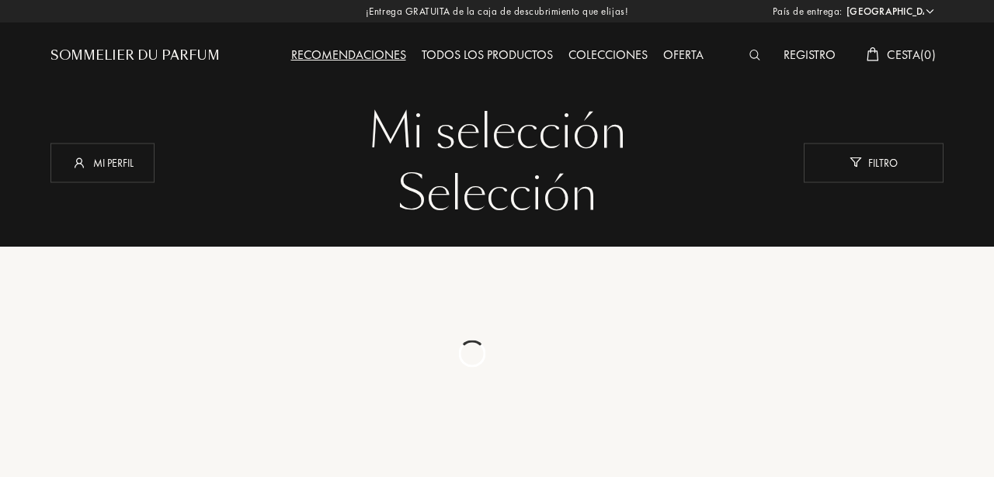
select select "ES"
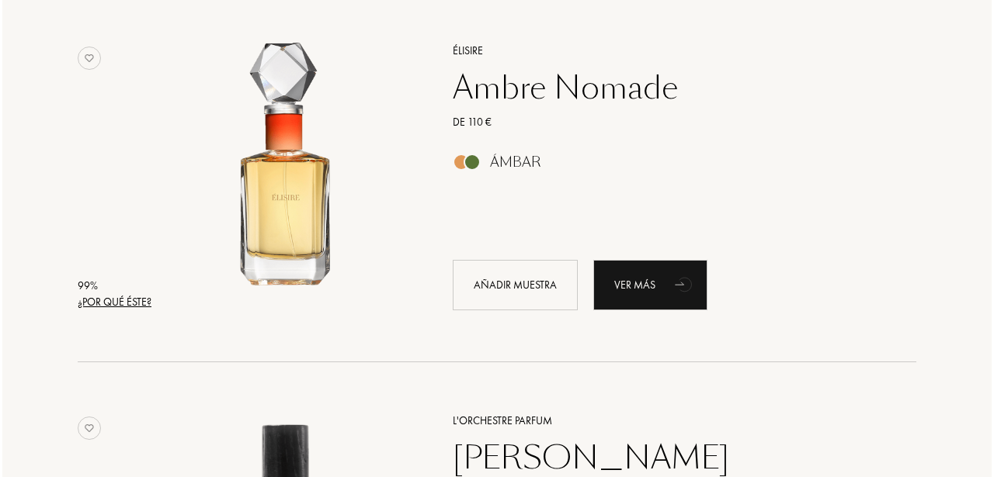
scroll to position [255, 0]
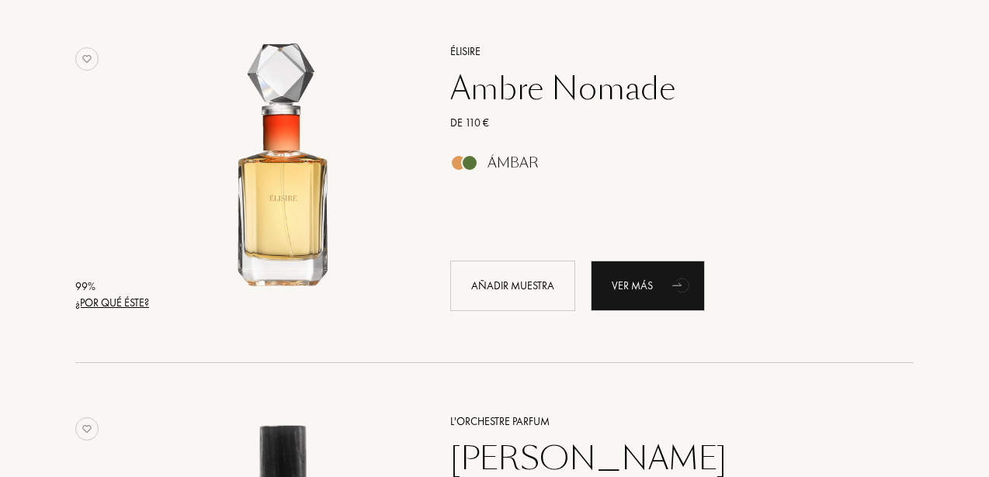
click at [111, 305] on div "¿Por qué éste?" at bounding box center [112, 303] width 74 height 16
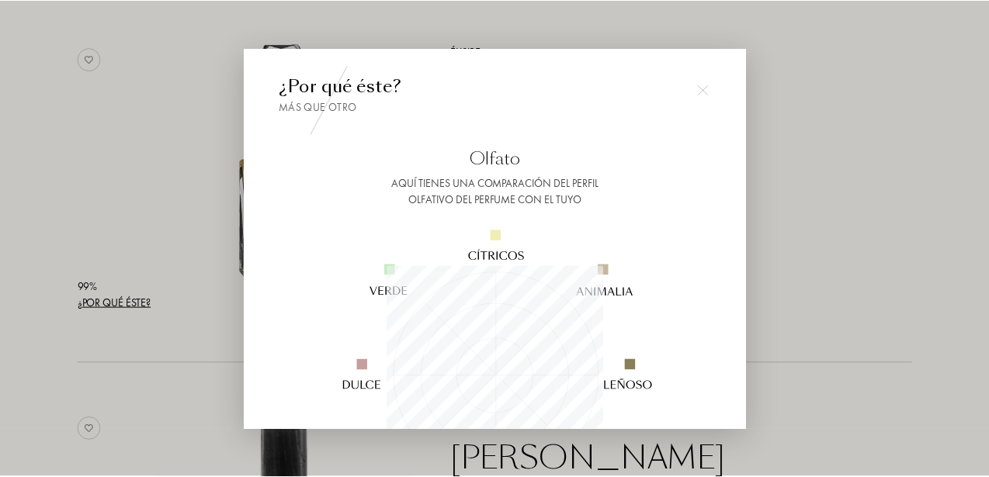
scroll to position [0, 0]
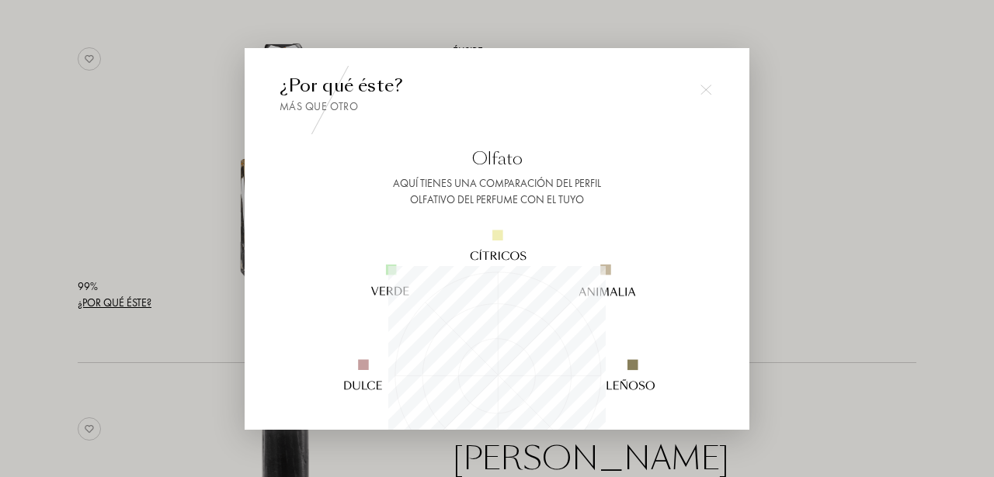
click at [711, 86] on div at bounding box center [705, 90] width 31 height 31
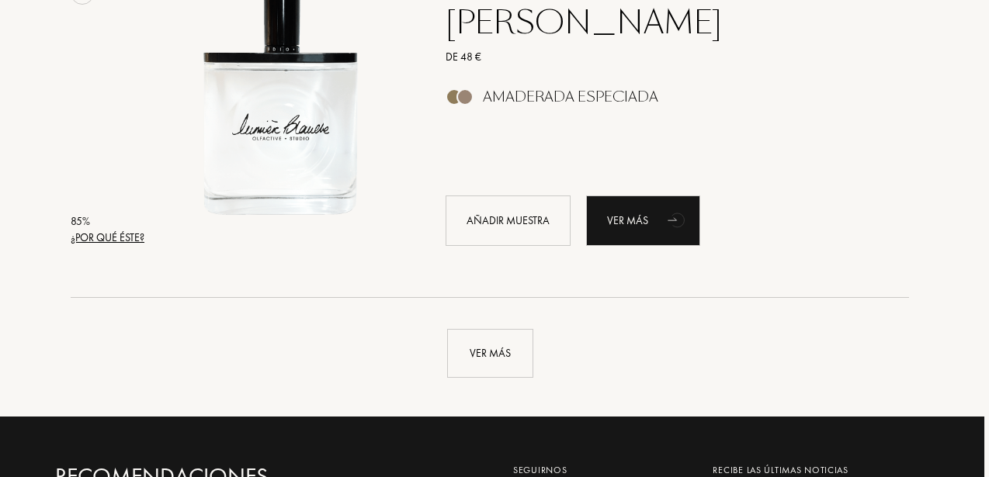
scroll to position [3652, 5]
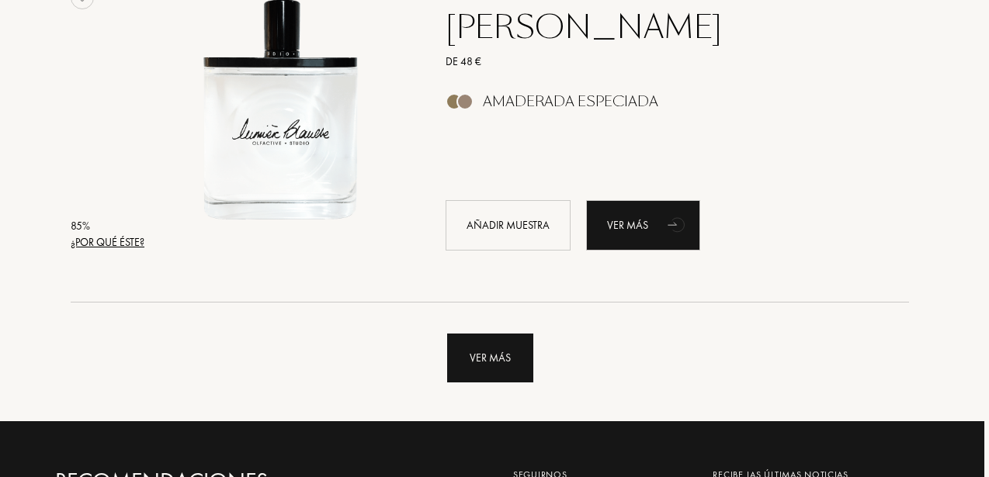
click at [505, 373] on div "Ver más" at bounding box center [490, 358] width 86 height 49
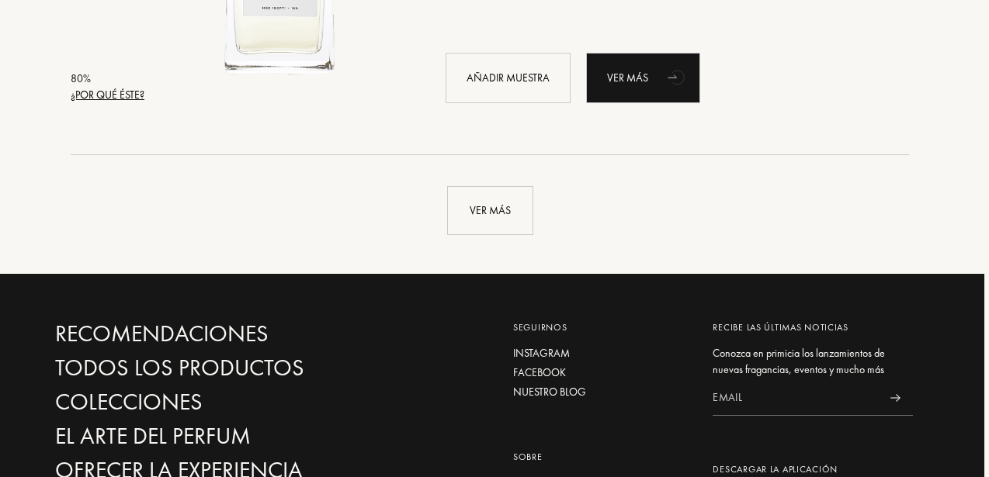
scroll to position [7539, 5]
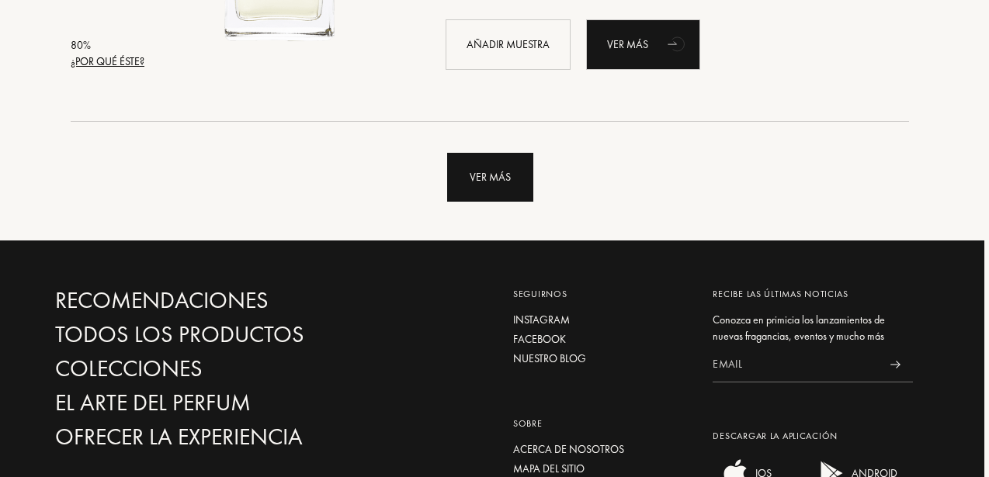
click at [506, 175] on div "Ver más" at bounding box center [490, 177] width 86 height 49
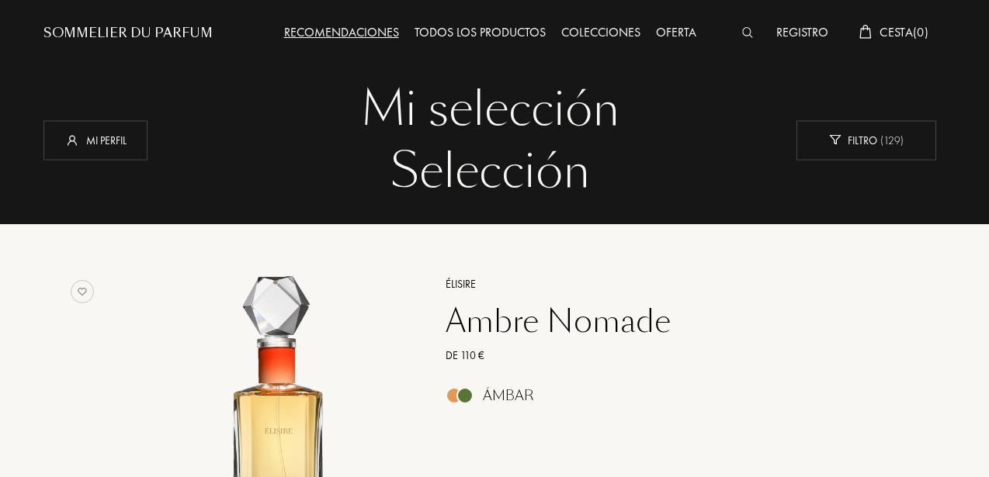
scroll to position [36, 5]
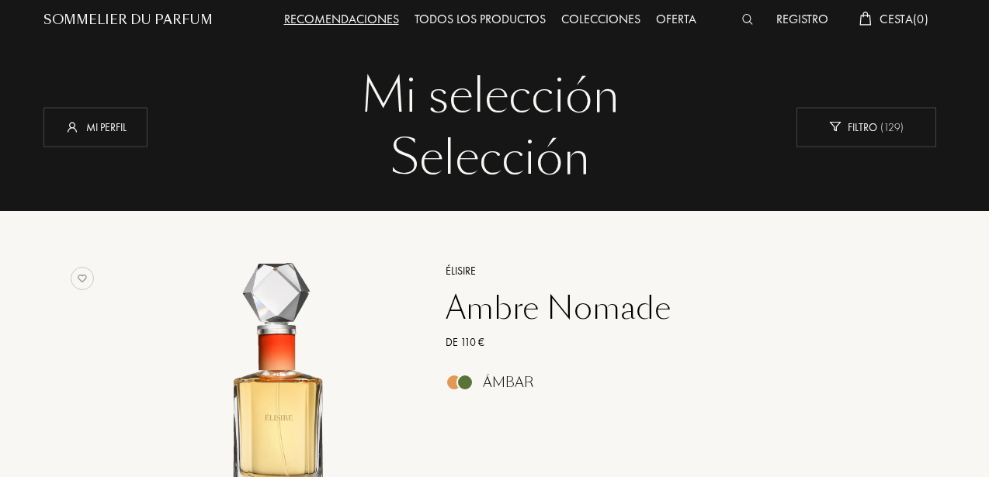
click at [620, 17] on div "Colecciones" at bounding box center [600, 20] width 95 height 20
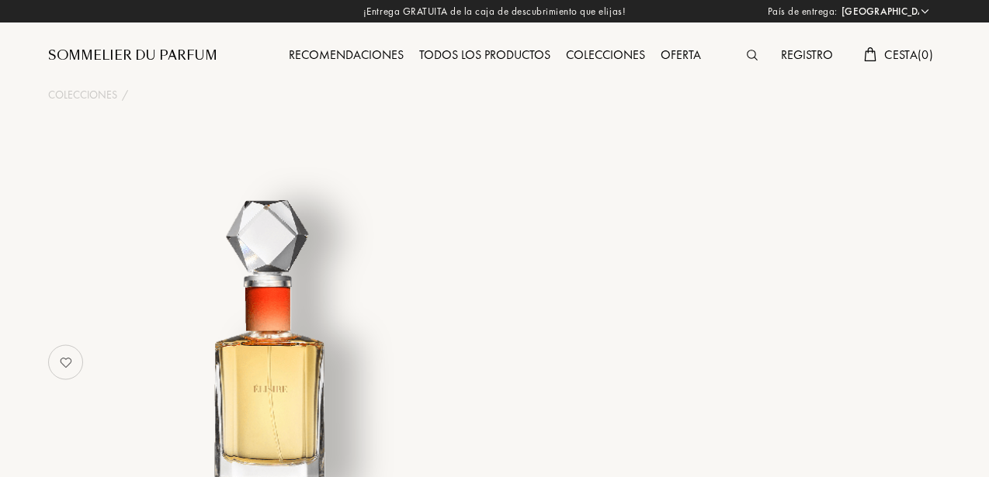
select select "ES"
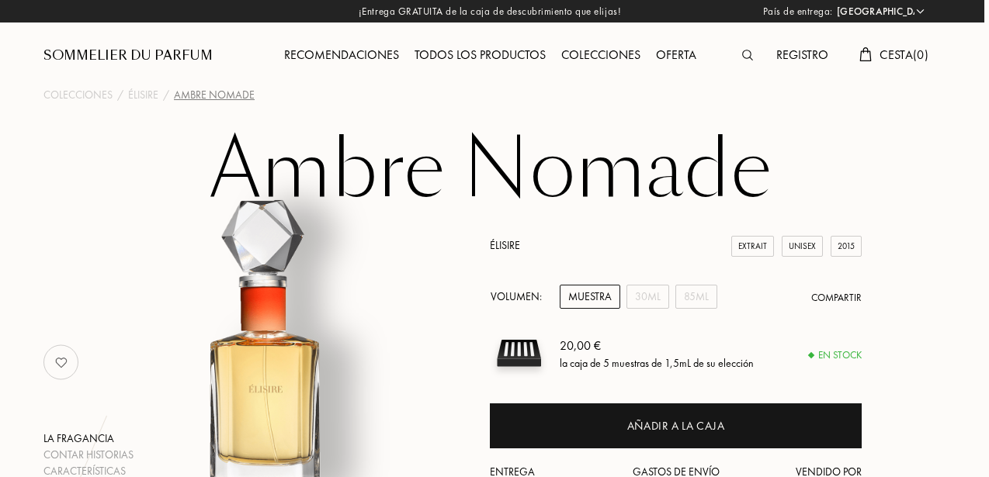
scroll to position [0, 5]
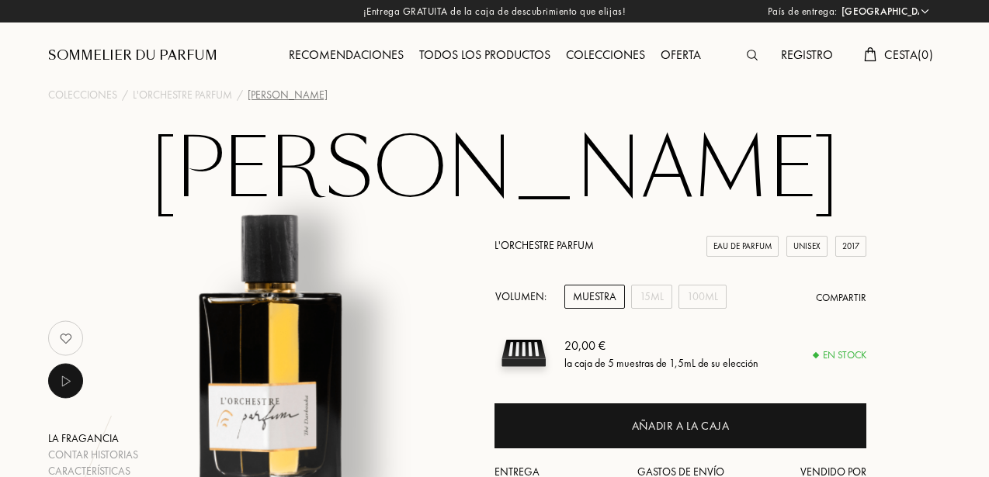
select select "ES"
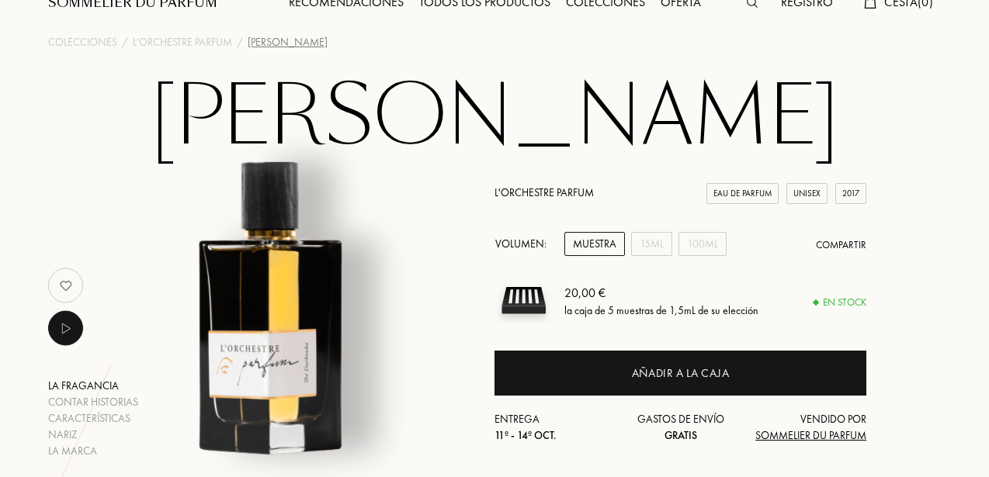
scroll to position [56, 0]
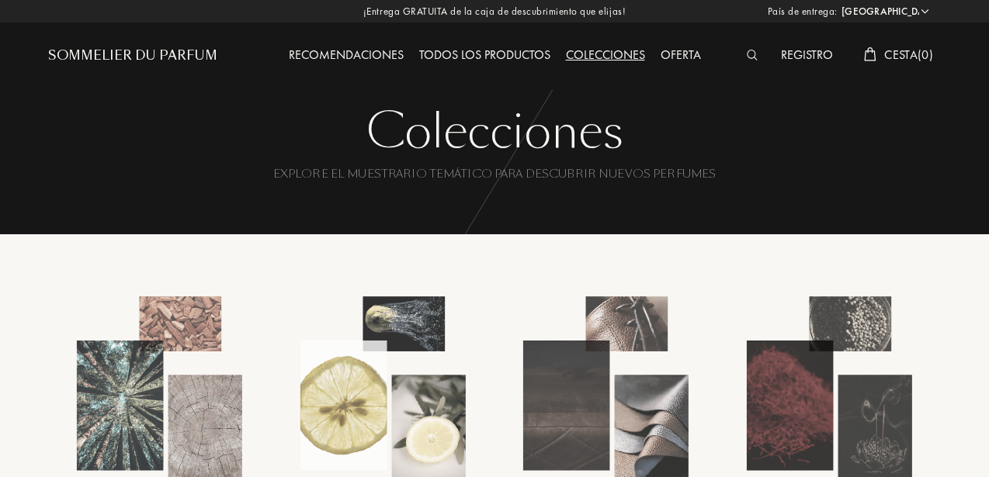
select select "ES"
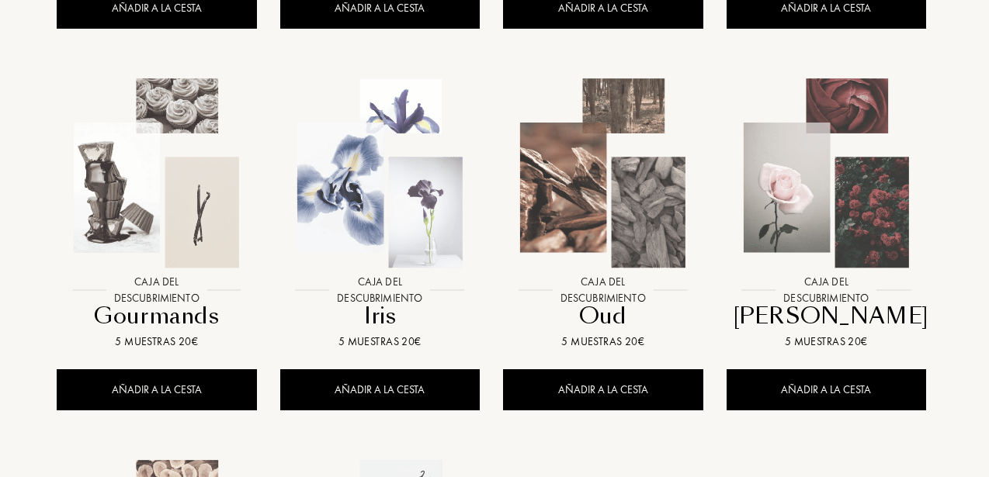
scroll to position [1074, 3]
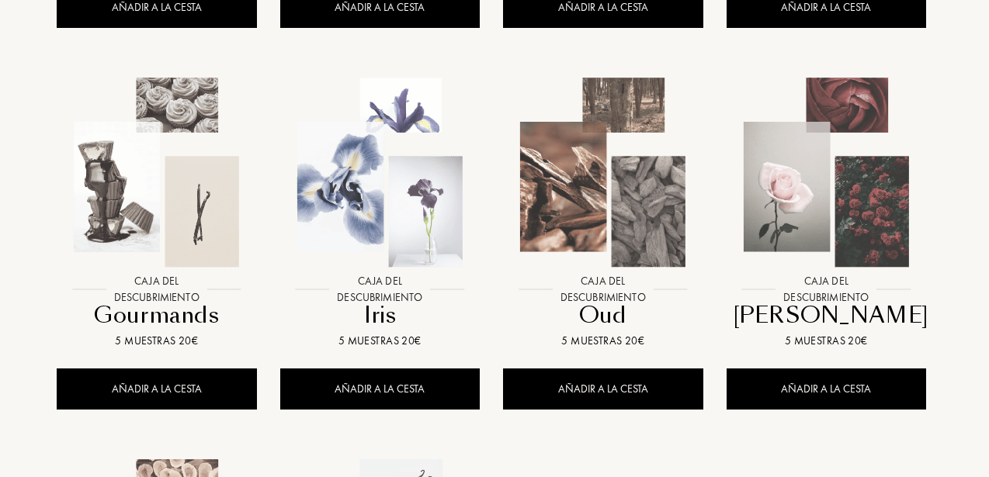
click at [418, 193] on img at bounding box center [379, 172] width 201 height 201
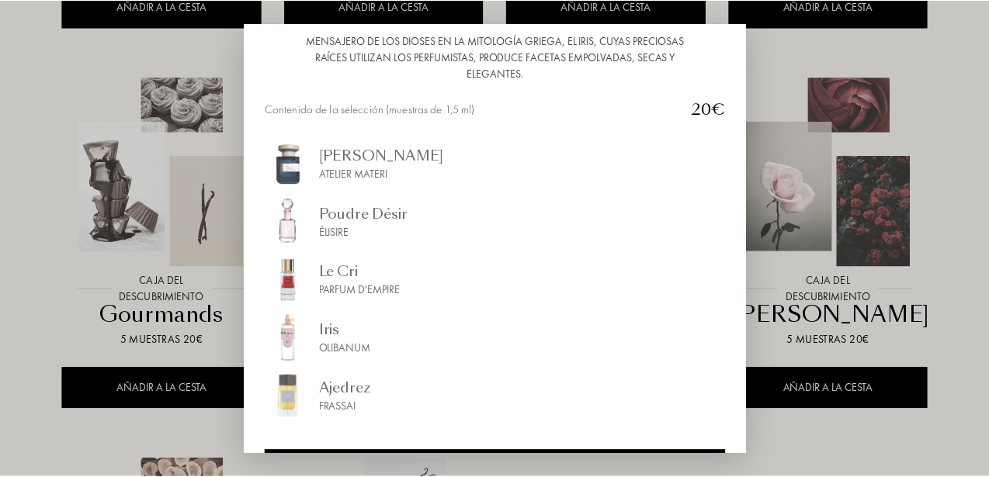
scroll to position [184, 0]
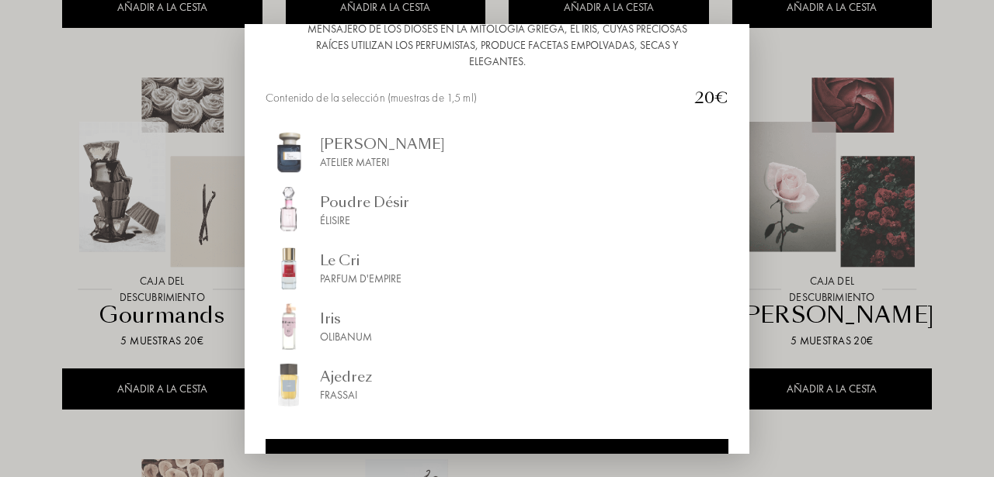
click at [913, 137] on div at bounding box center [497, 238] width 994 height 477
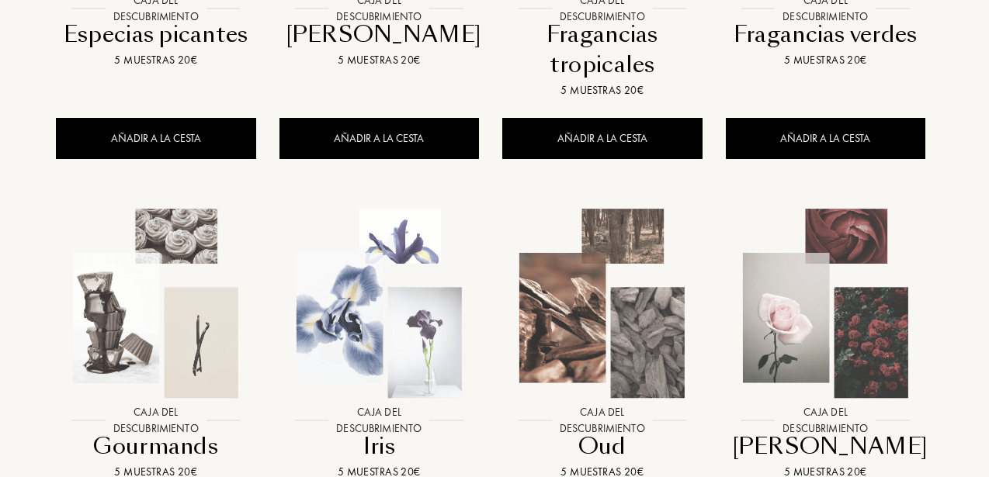
scroll to position [1052, 4]
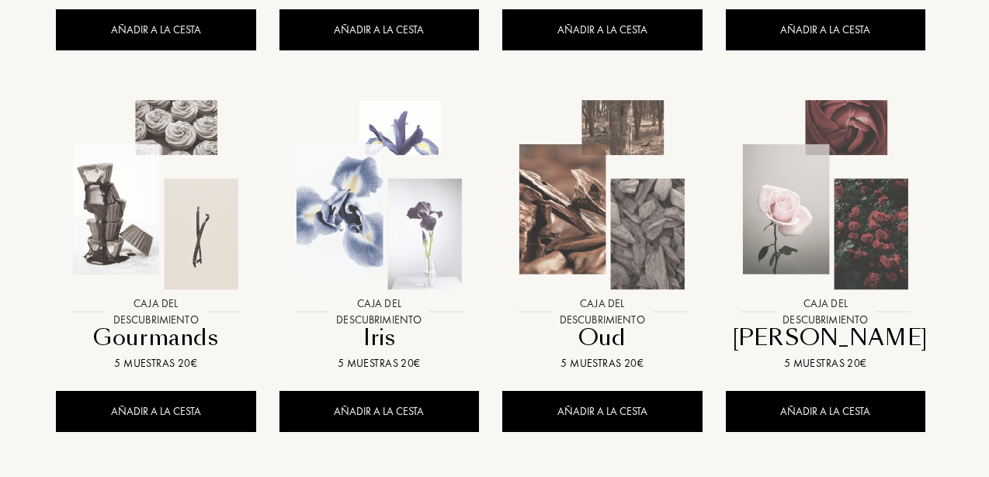
click at [652, 247] on img at bounding box center [601, 195] width 201 height 201
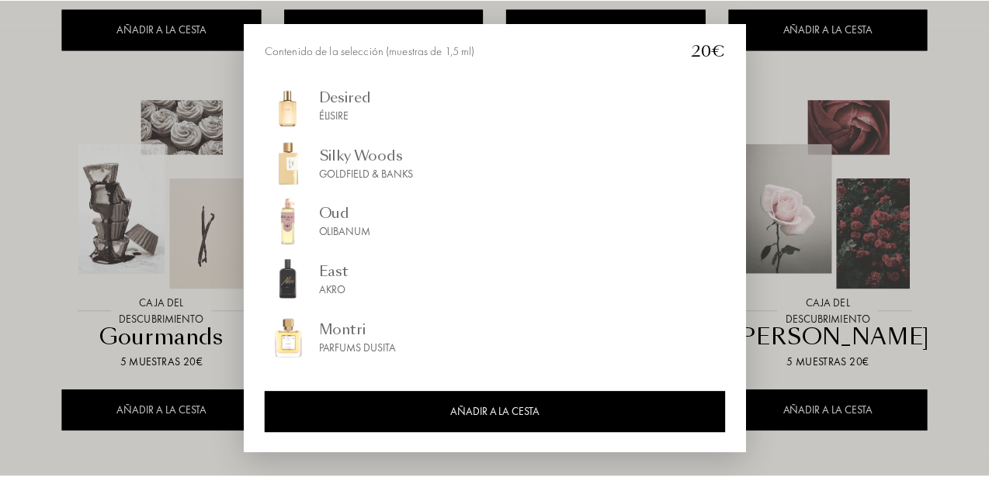
scroll to position [231, 0]
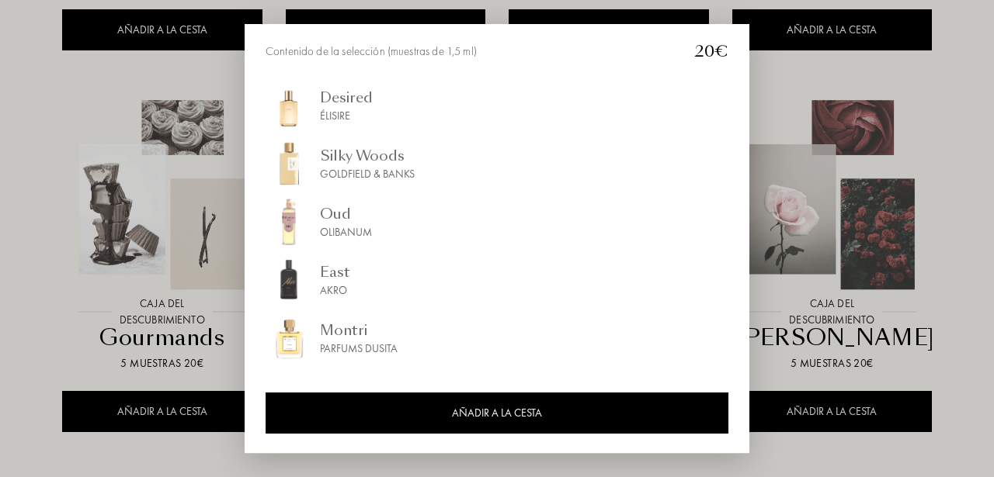
click at [813, 84] on div at bounding box center [497, 238] width 994 height 477
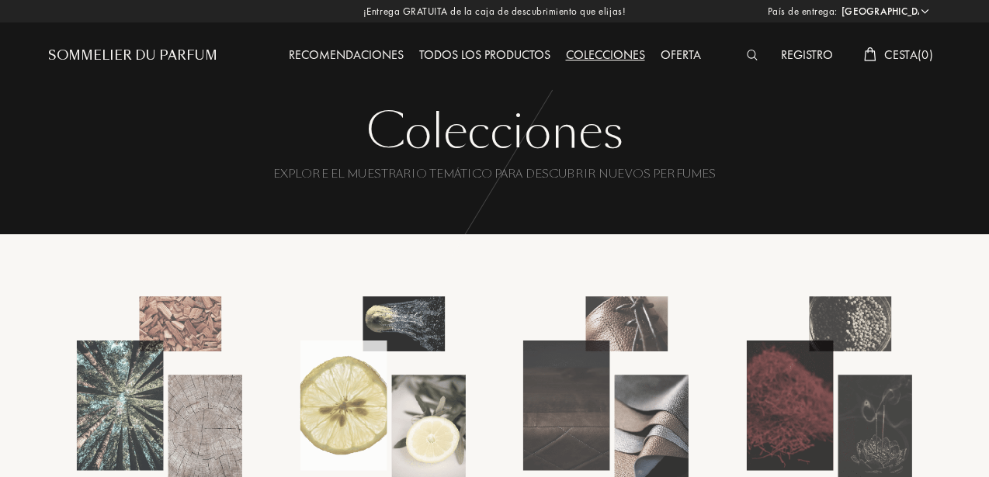
scroll to position [0, 0]
click at [339, 44] on div "Recomendaciones Todos los productos Colecciones Oferta" at bounding box center [495, 42] width 446 height 85
click at [341, 52] on div "Recomendaciones" at bounding box center [346, 56] width 130 height 20
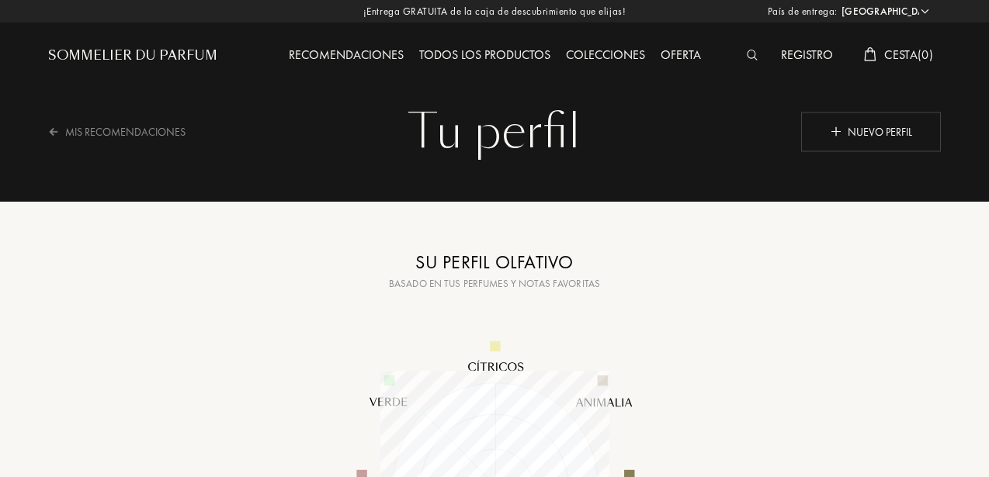
select select "ES"
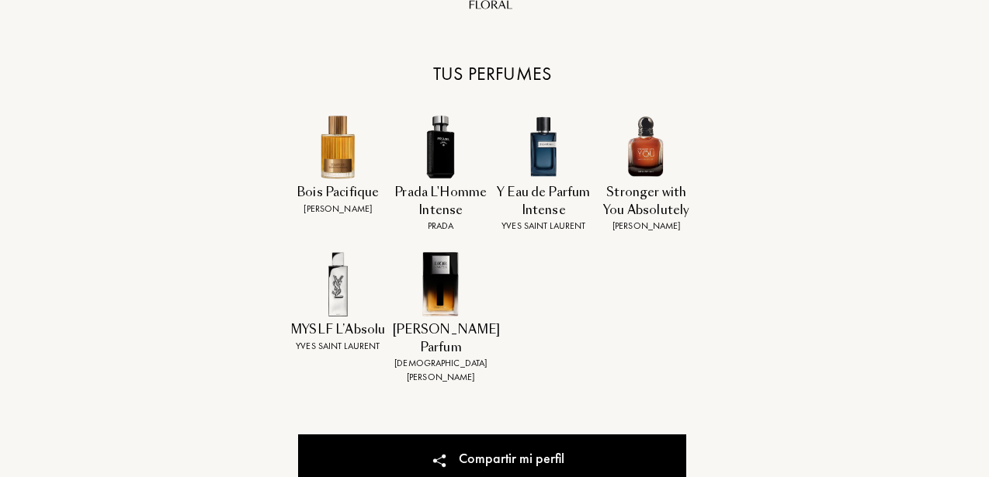
scroll to position [665, 2]
